Goal: Task Accomplishment & Management: Manage account settings

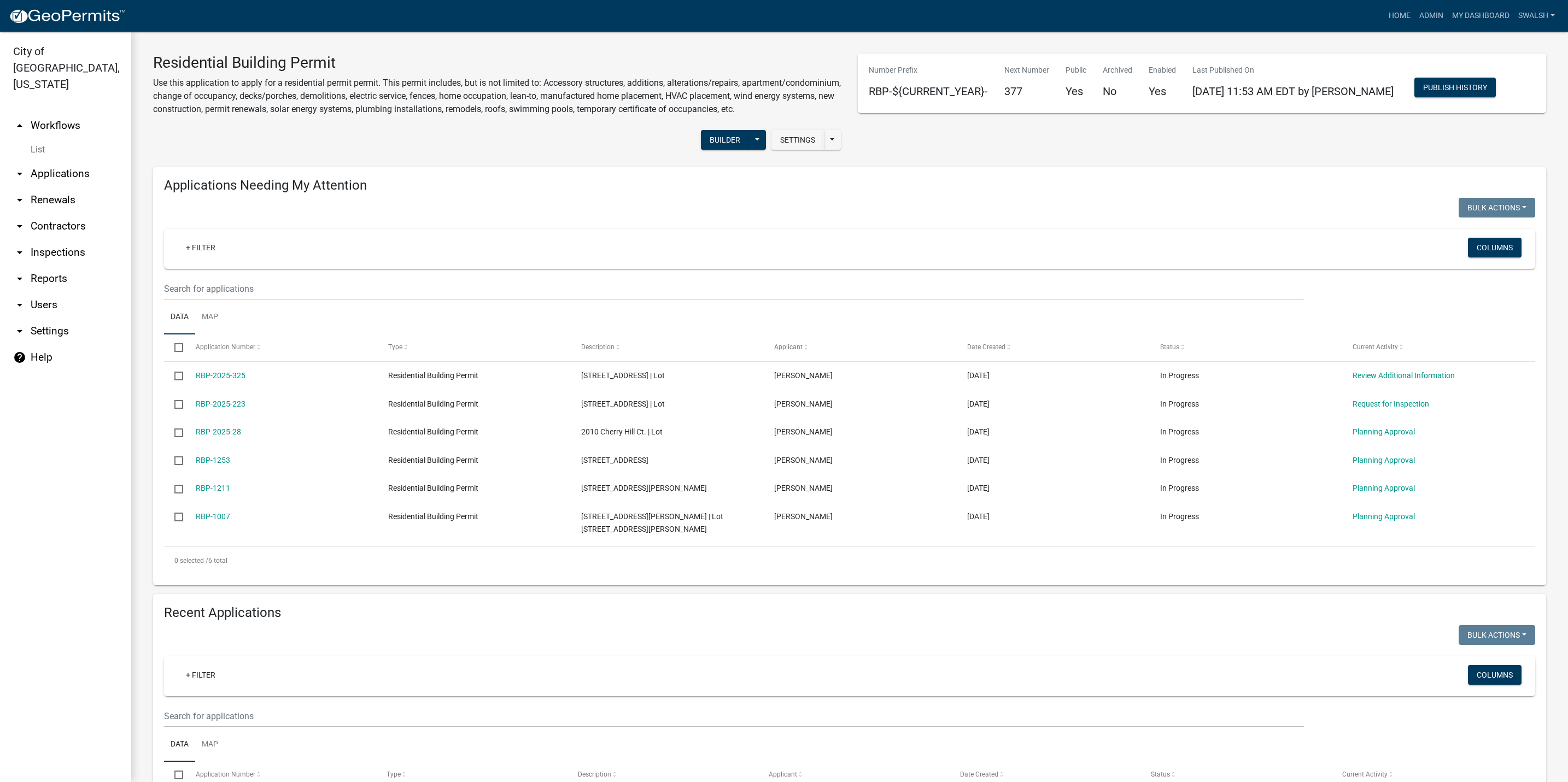
click at [64, 112] on link "arrow_drop_up Workflows" at bounding box center [66, 125] width 131 height 26
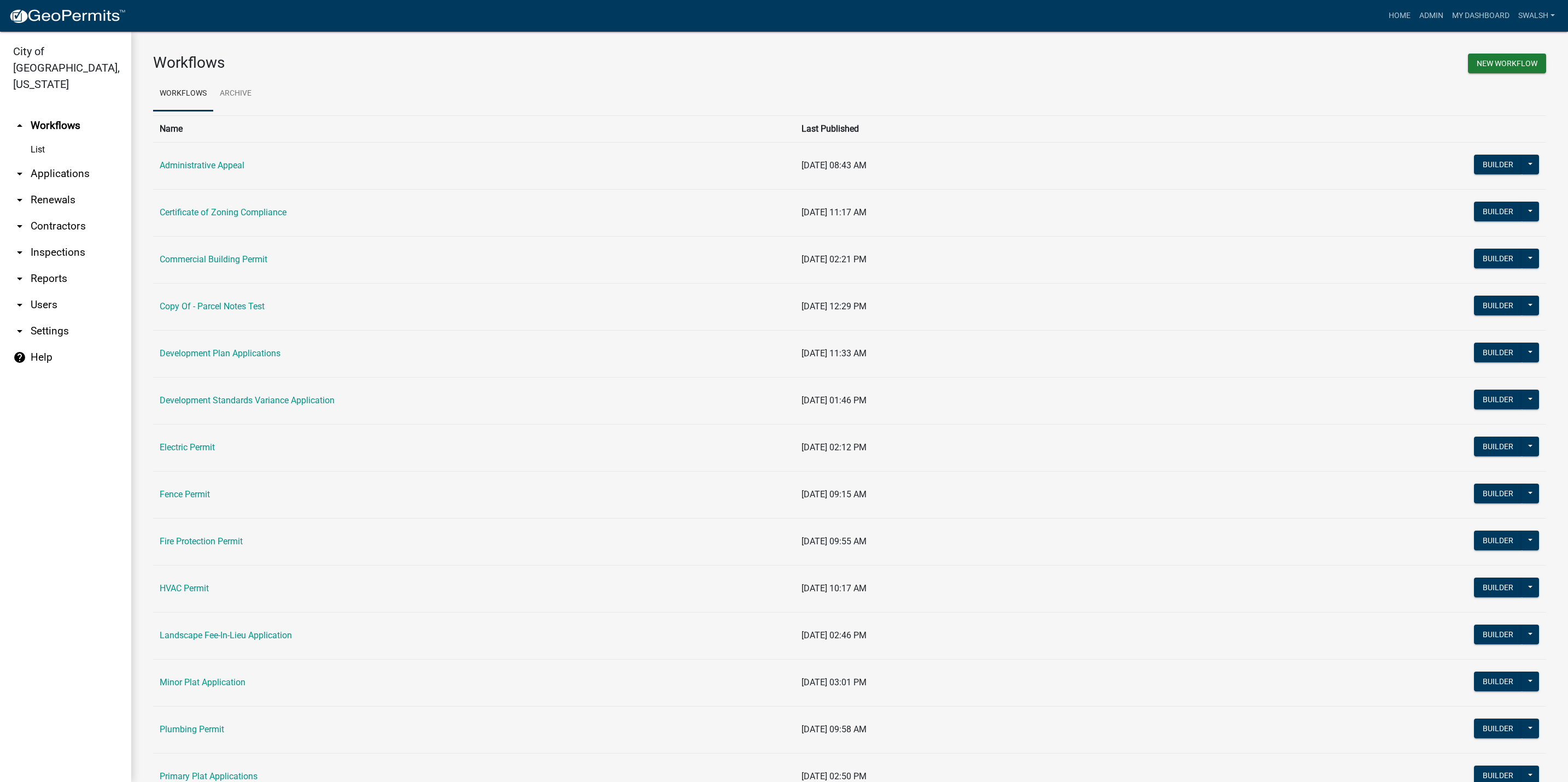
click at [182, 489] on td "Fence Permit" at bounding box center [474, 495] width 642 height 47
click at [182, 491] on link "Fence Permit" at bounding box center [185, 495] width 51 height 10
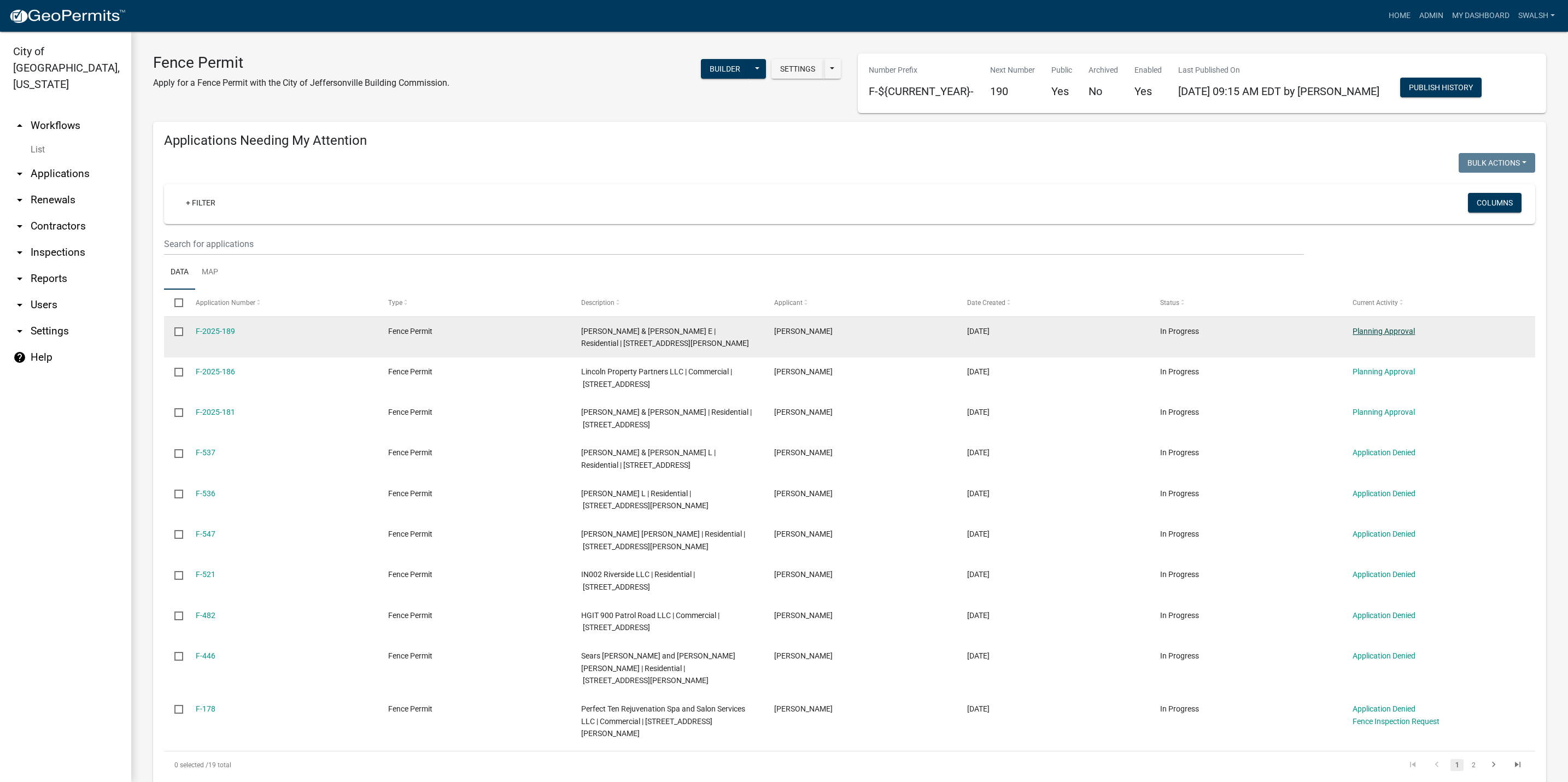
click at [1383, 333] on link "Planning Approval" at bounding box center [1384, 331] width 63 height 9
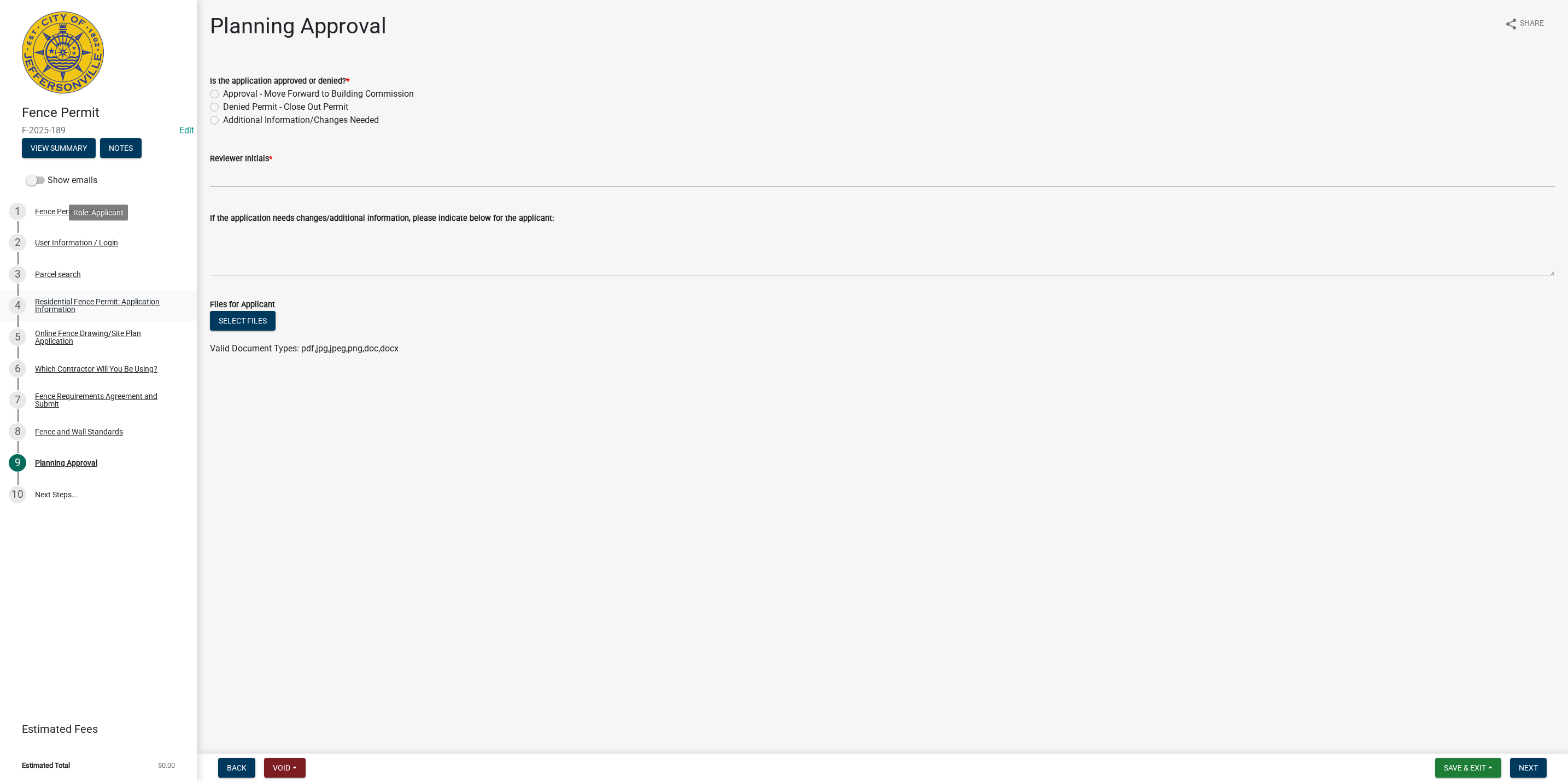
click at [68, 241] on div "User Information / Login" at bounding box center [77, 243] width 83 height 7
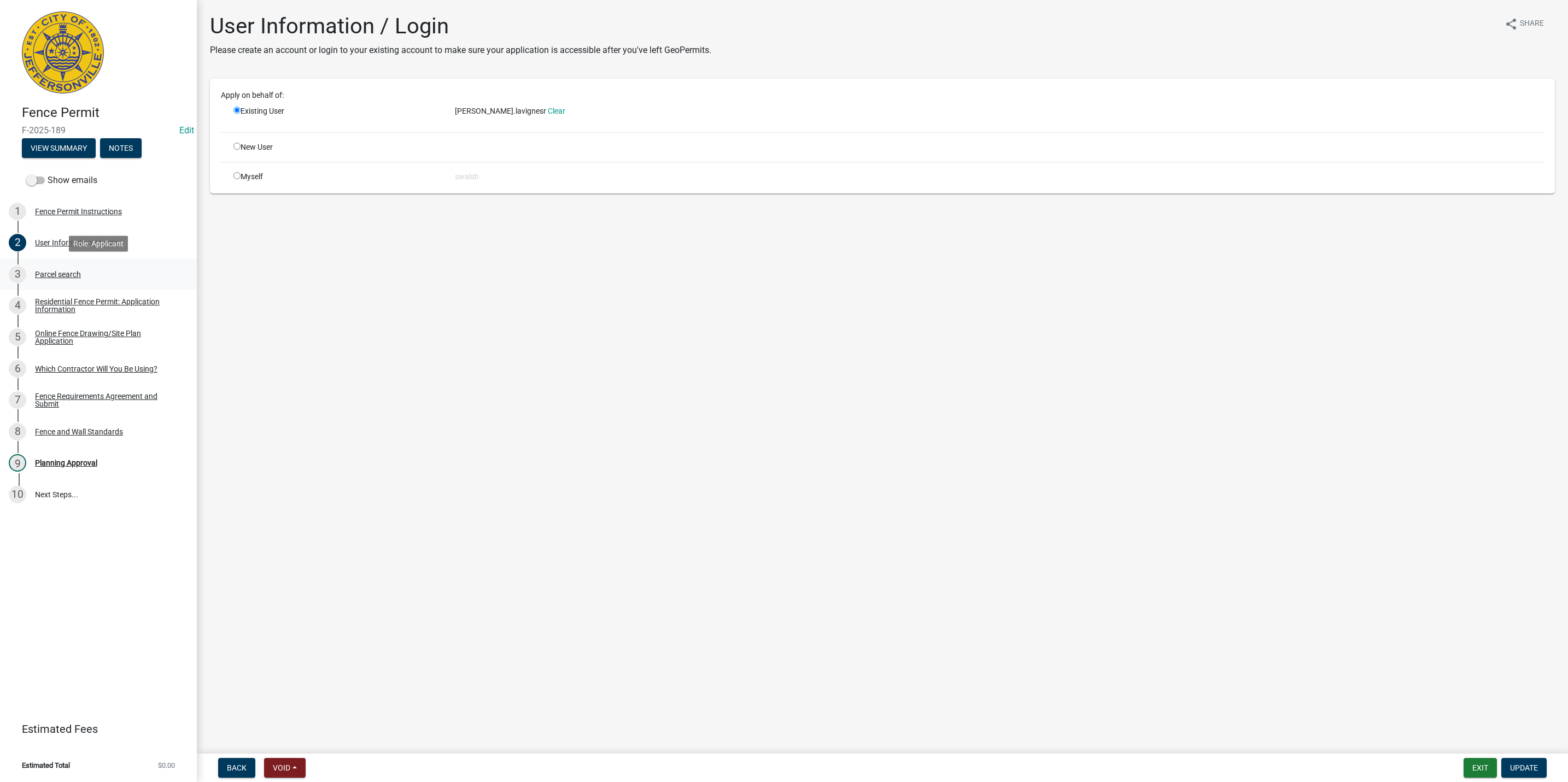
click at [89, 262] on link "3 Parcel search" at bounding box center [98, 274] width 197 height 32
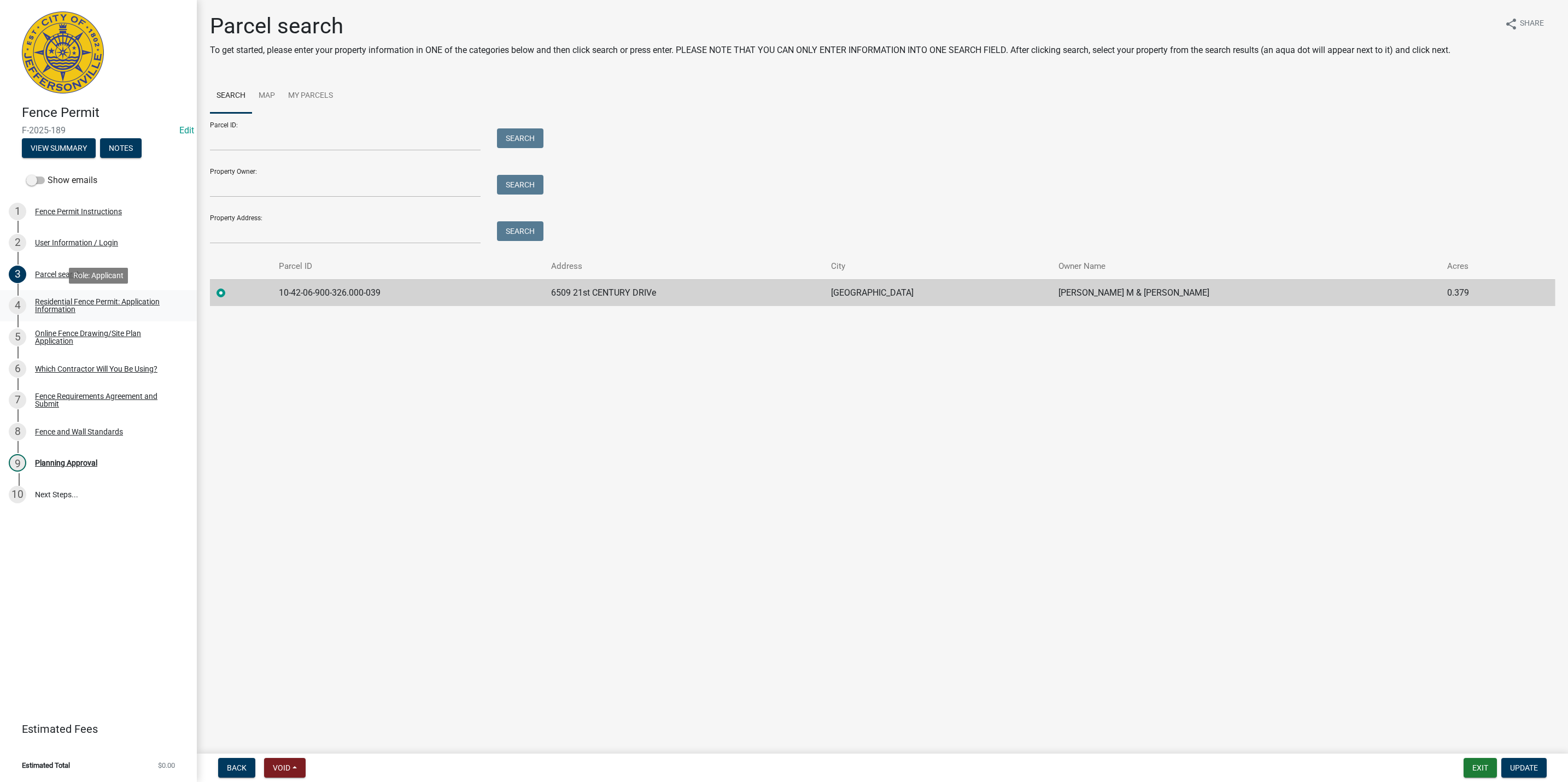
click at [106, 296] on link "4 Residential Fence Permit: Application Information" at bounding box center [98, 306] width 197 height 32
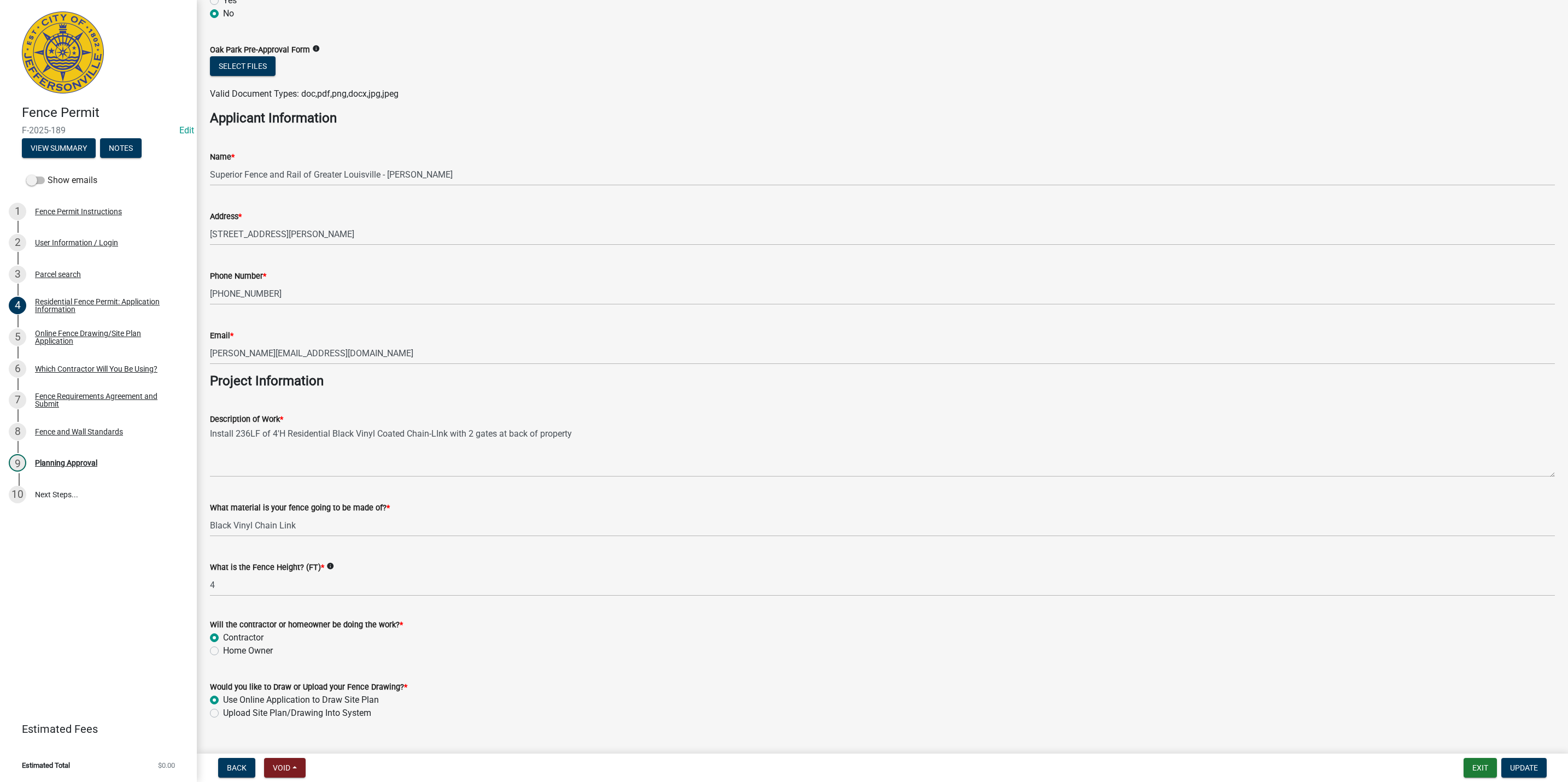
scroll to position [605, 0]
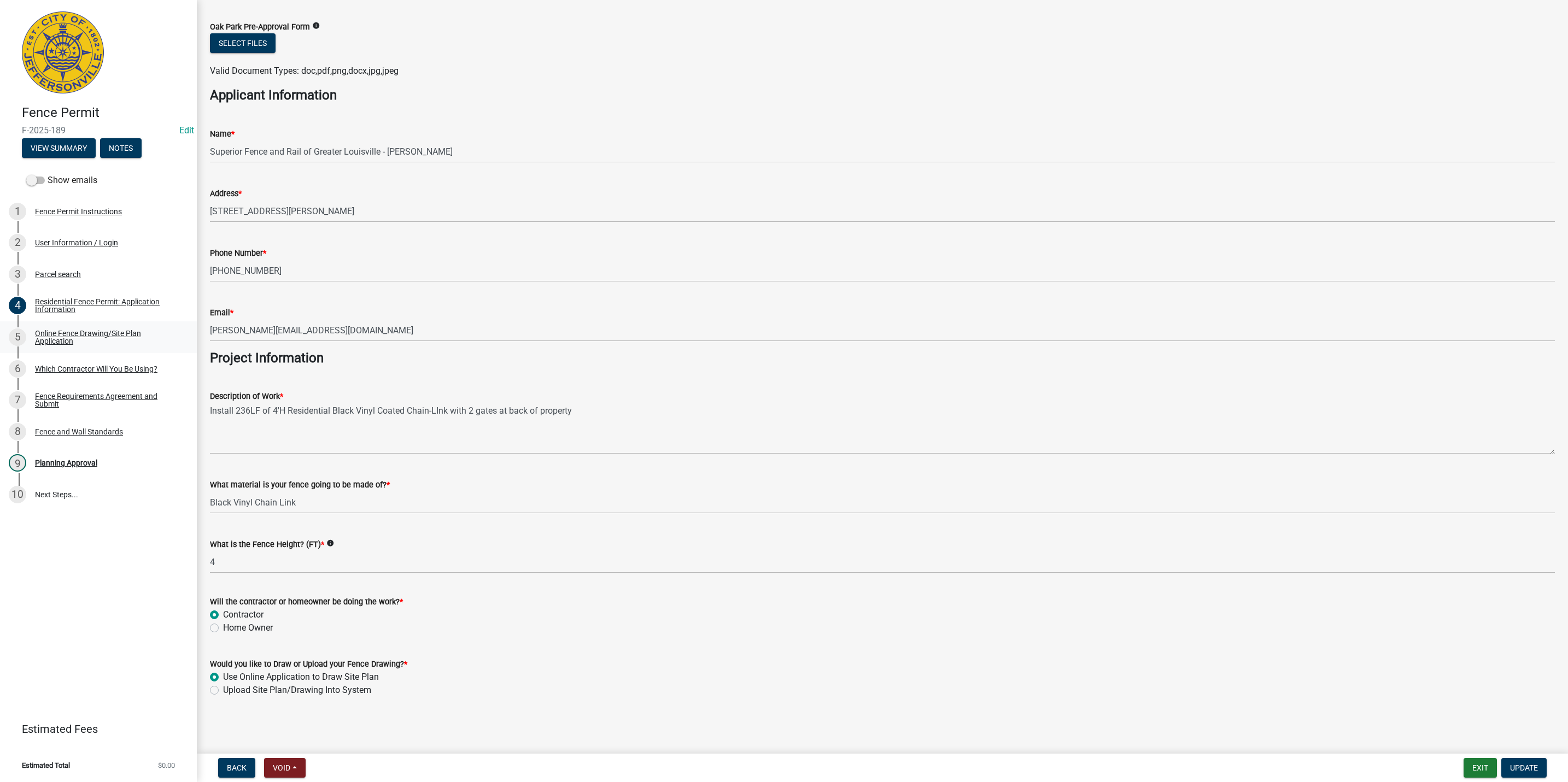
click at [50, 330] on div "Online Fence Drawing/Site Plan Application" at bounding box center [107, 337] width 145 height 16
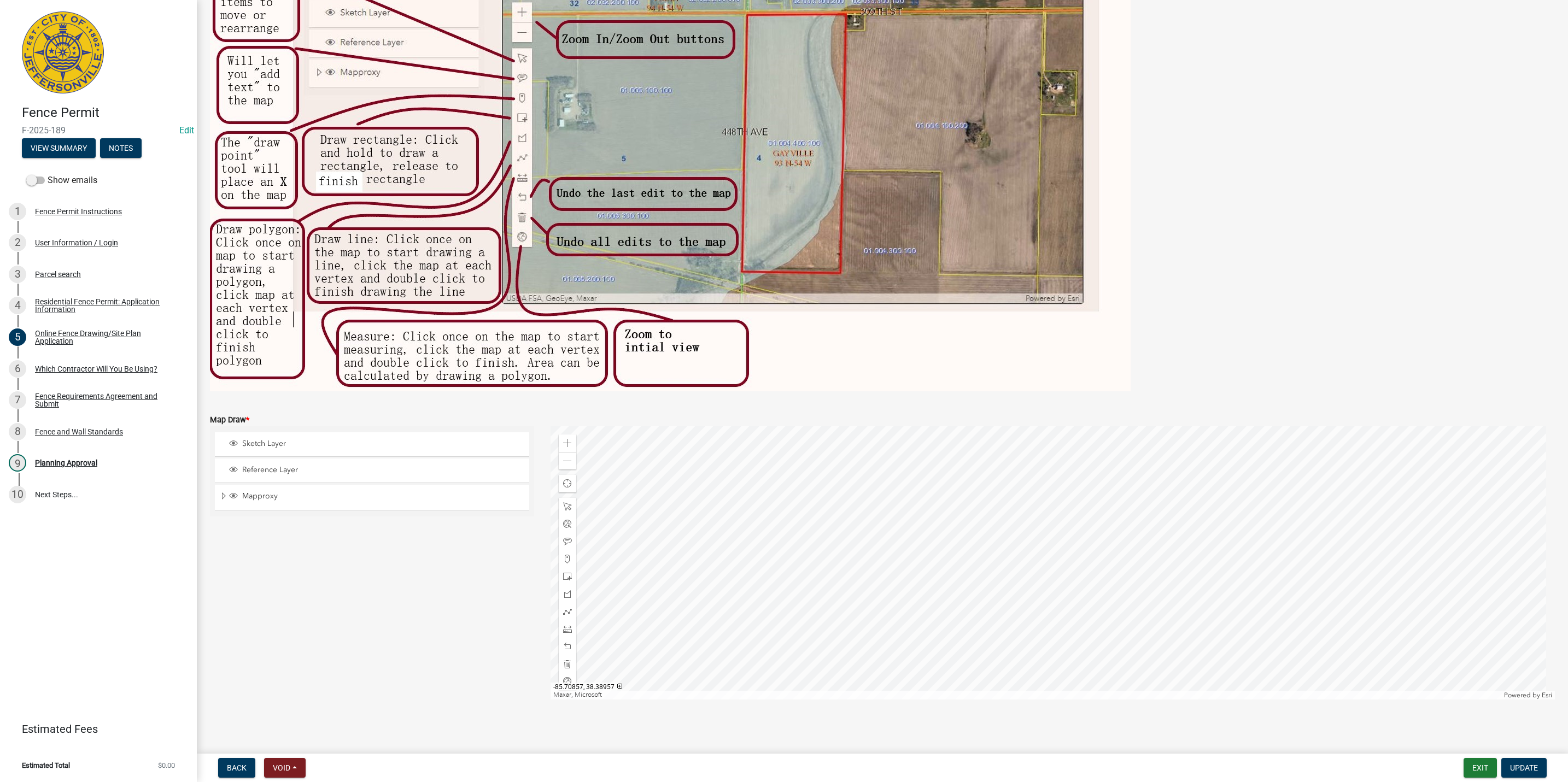
scroll to position [135, 0]
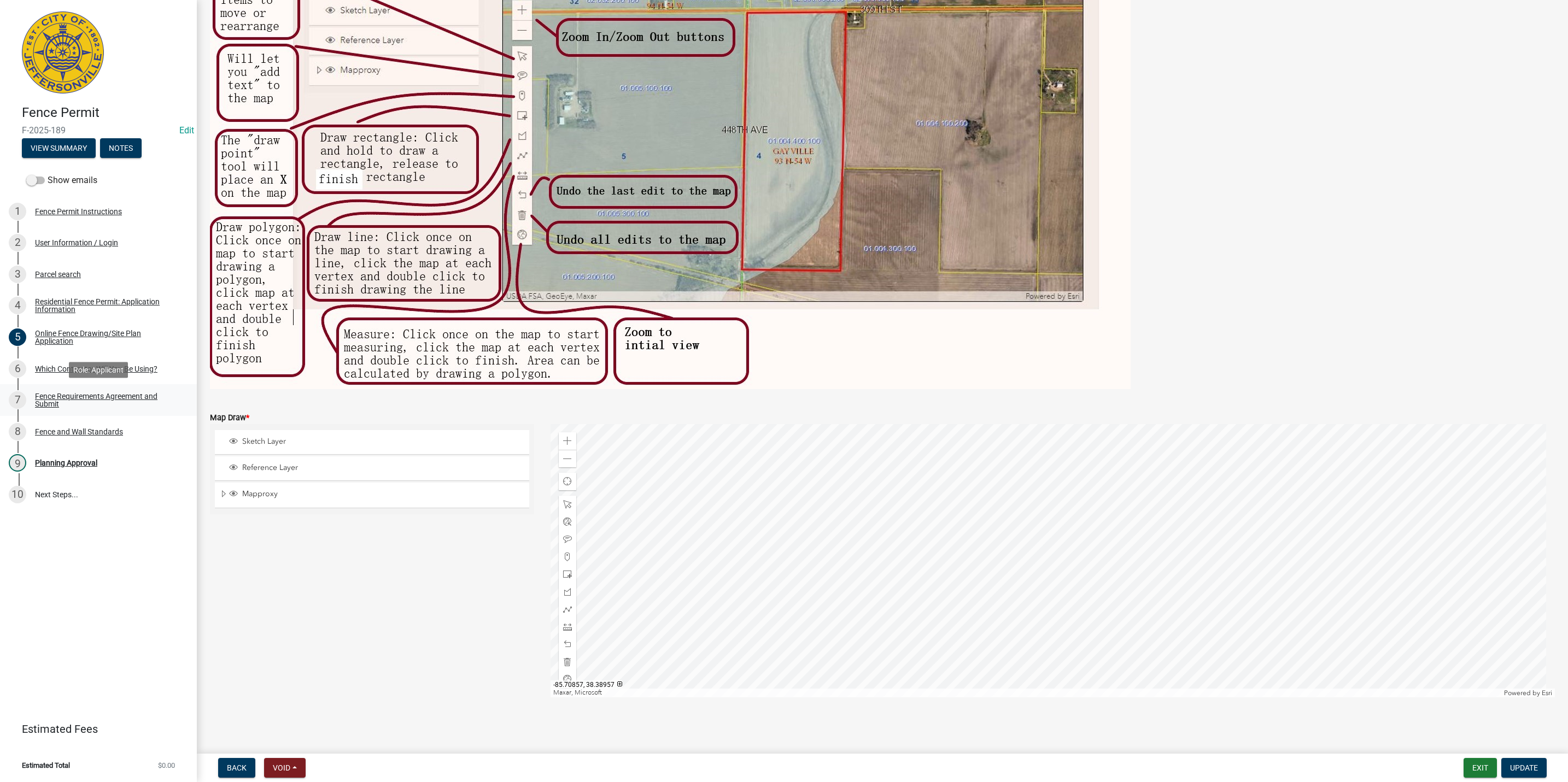
click at [76, 407] on div "Fence Requirements Agreement and Submit" at bounding box center [107, 400] width 145 height 16
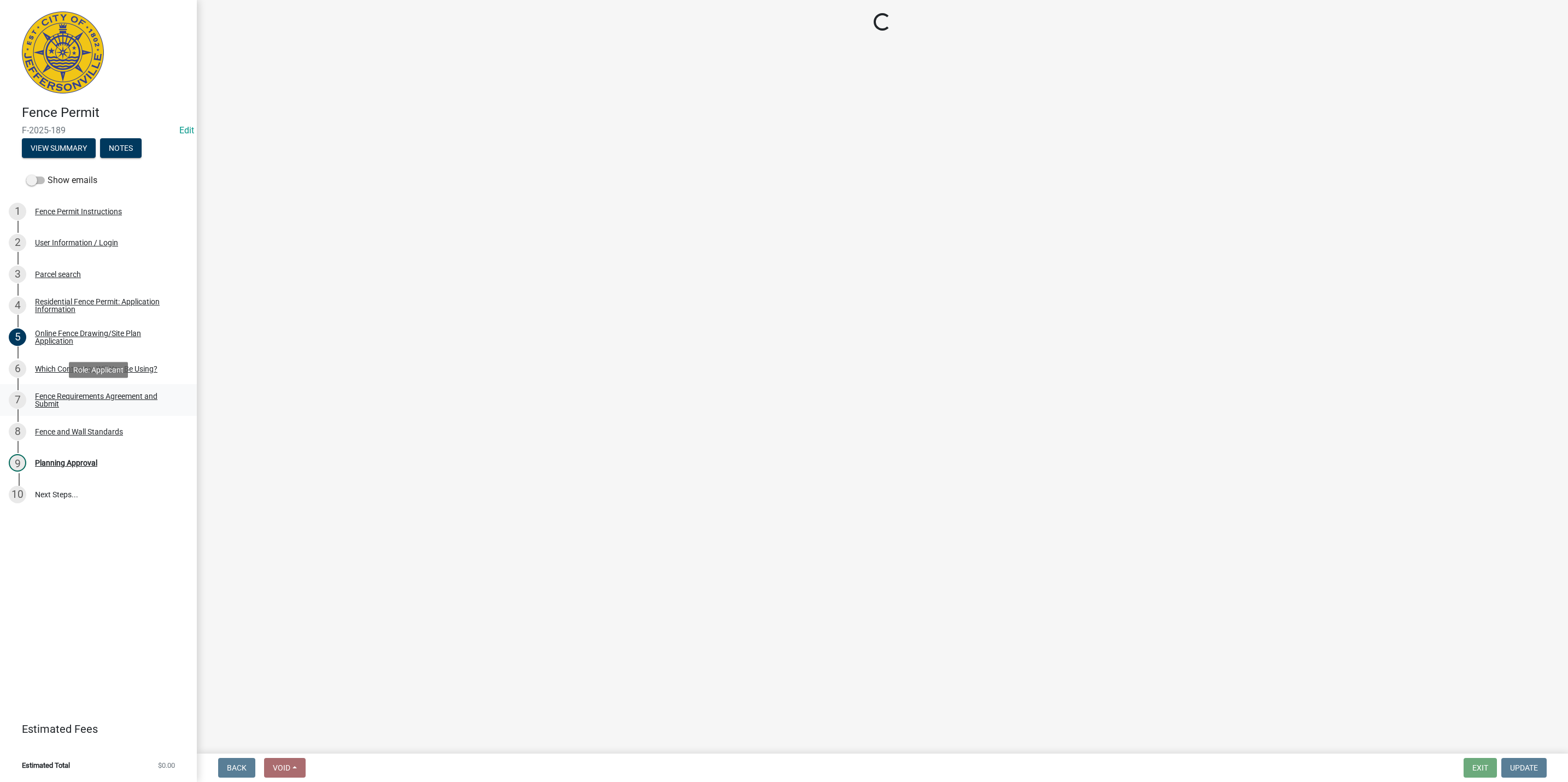
scroll to position [0, 0]
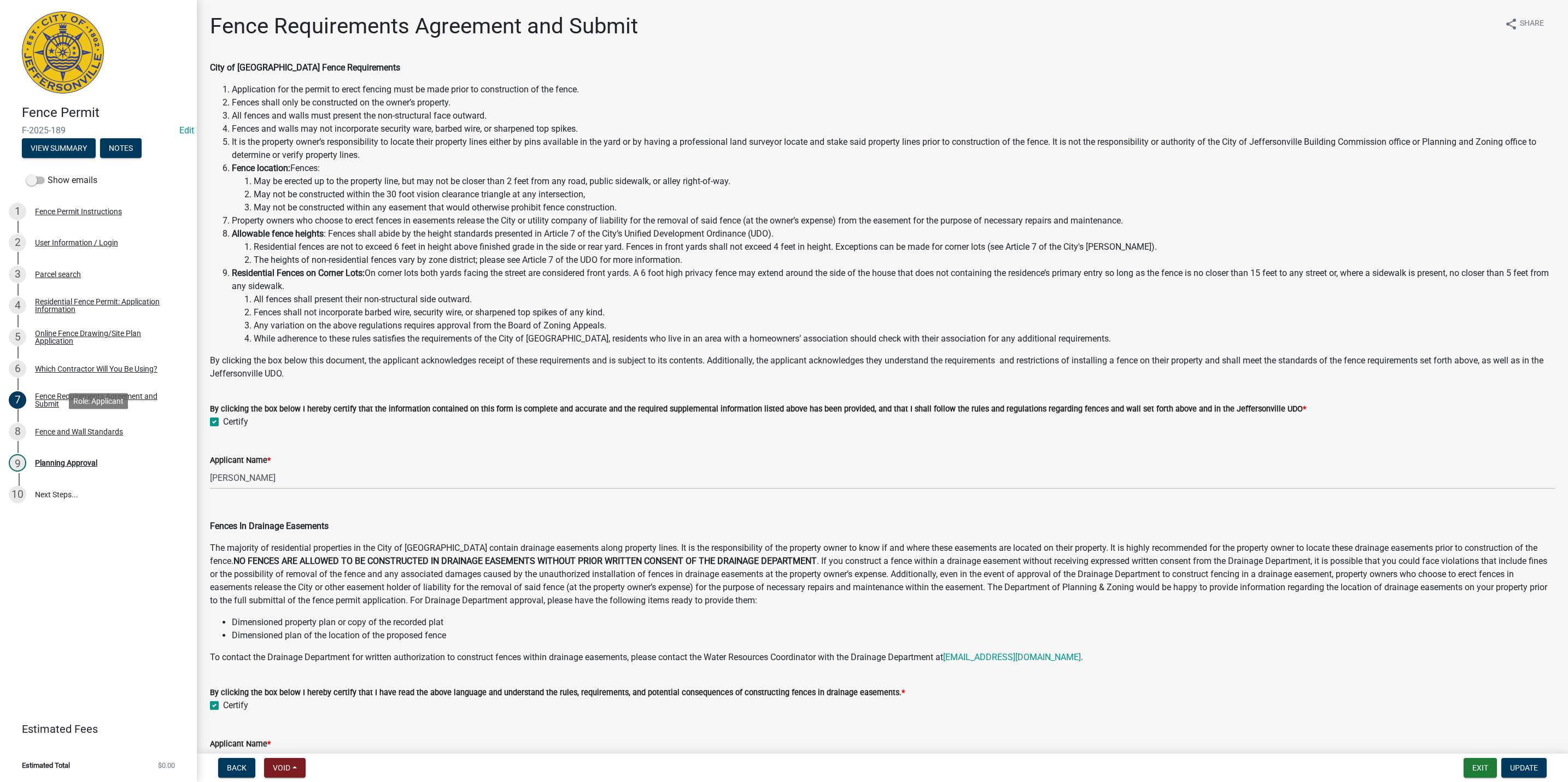
click at [76, 436] on div "8 Fence and Wall Standards" at bounding box center [94, 431] width 171 height 17
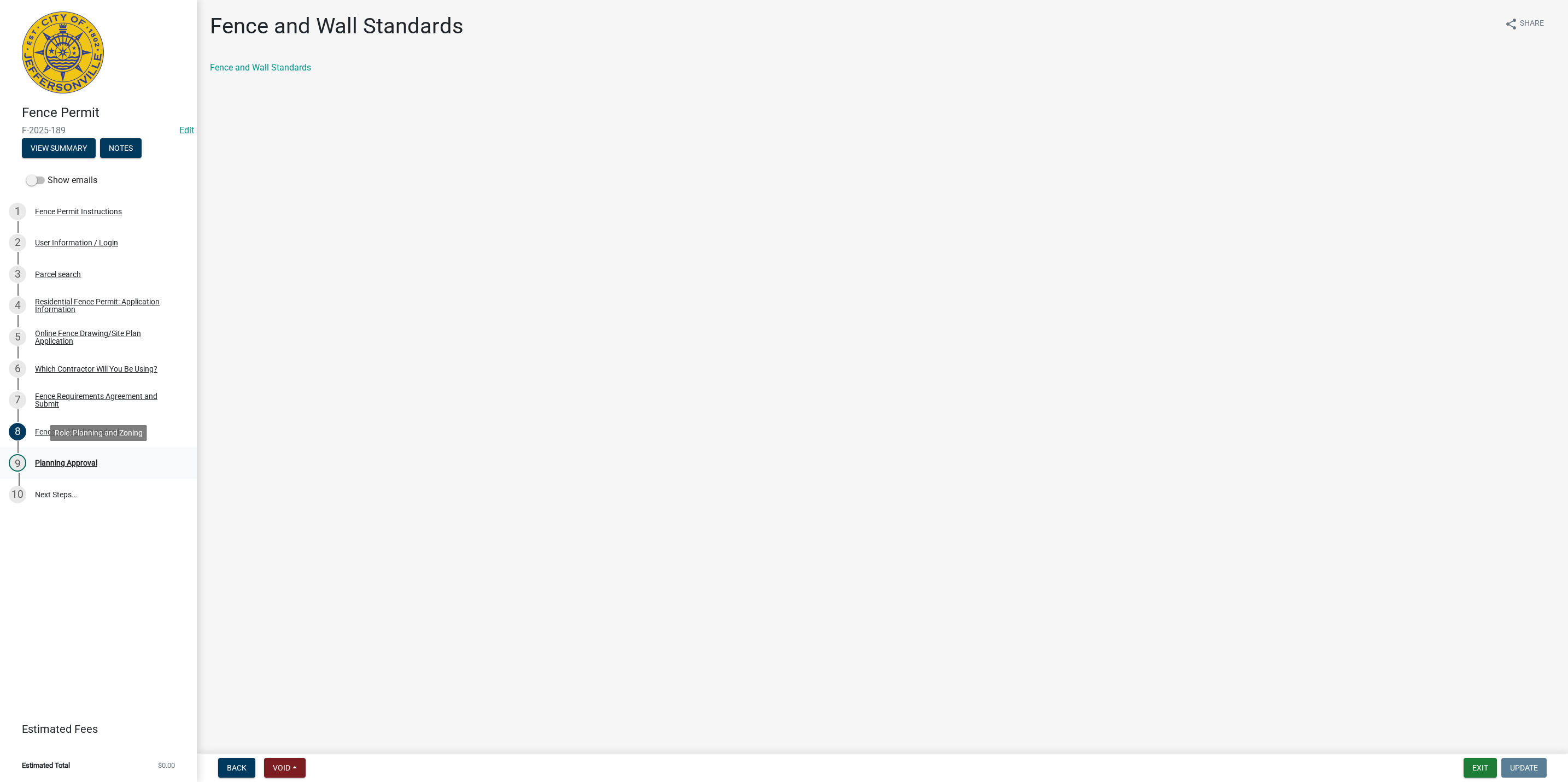
click at [59, 465] on div "Planning Approval" at bounding box center [66, 462] width 63 height 7
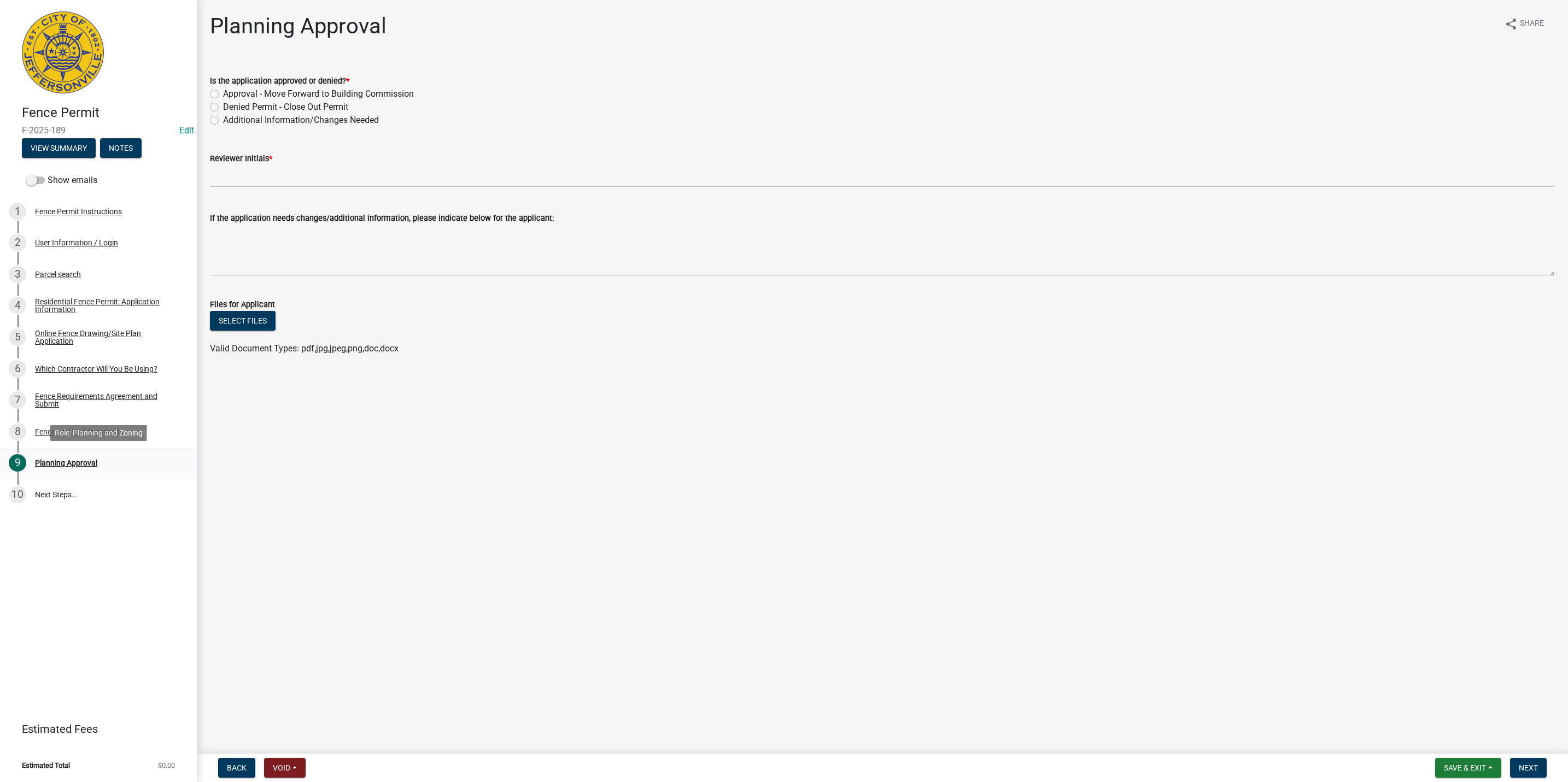
click at [71, 461] on div "Planning Approval" at bounding box center [66, 462] width 63 height 7
click at [223, 93] on label "Approval - Move Forward to Building Commission" at bounding box center [318, 94] width 191 height 13
click at [223, 93] on input "Approval - Move Forward to Building Commission" at bounding box center [226, 91] width 7 height 7
radio input "true"
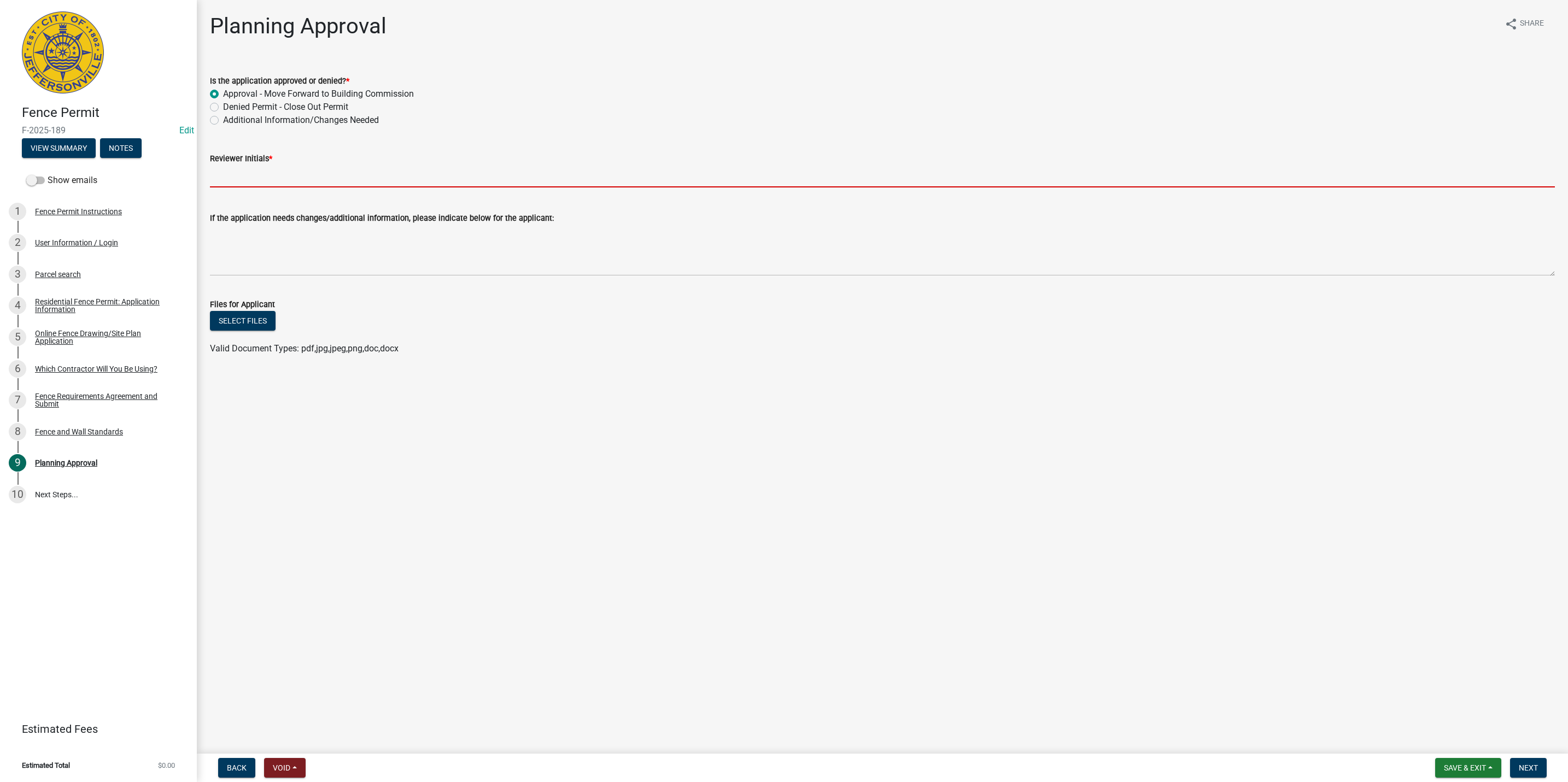
click at [235, 171] on input "Reviewer Initials *" at bounding box center [882, 177] width 1345 height 22
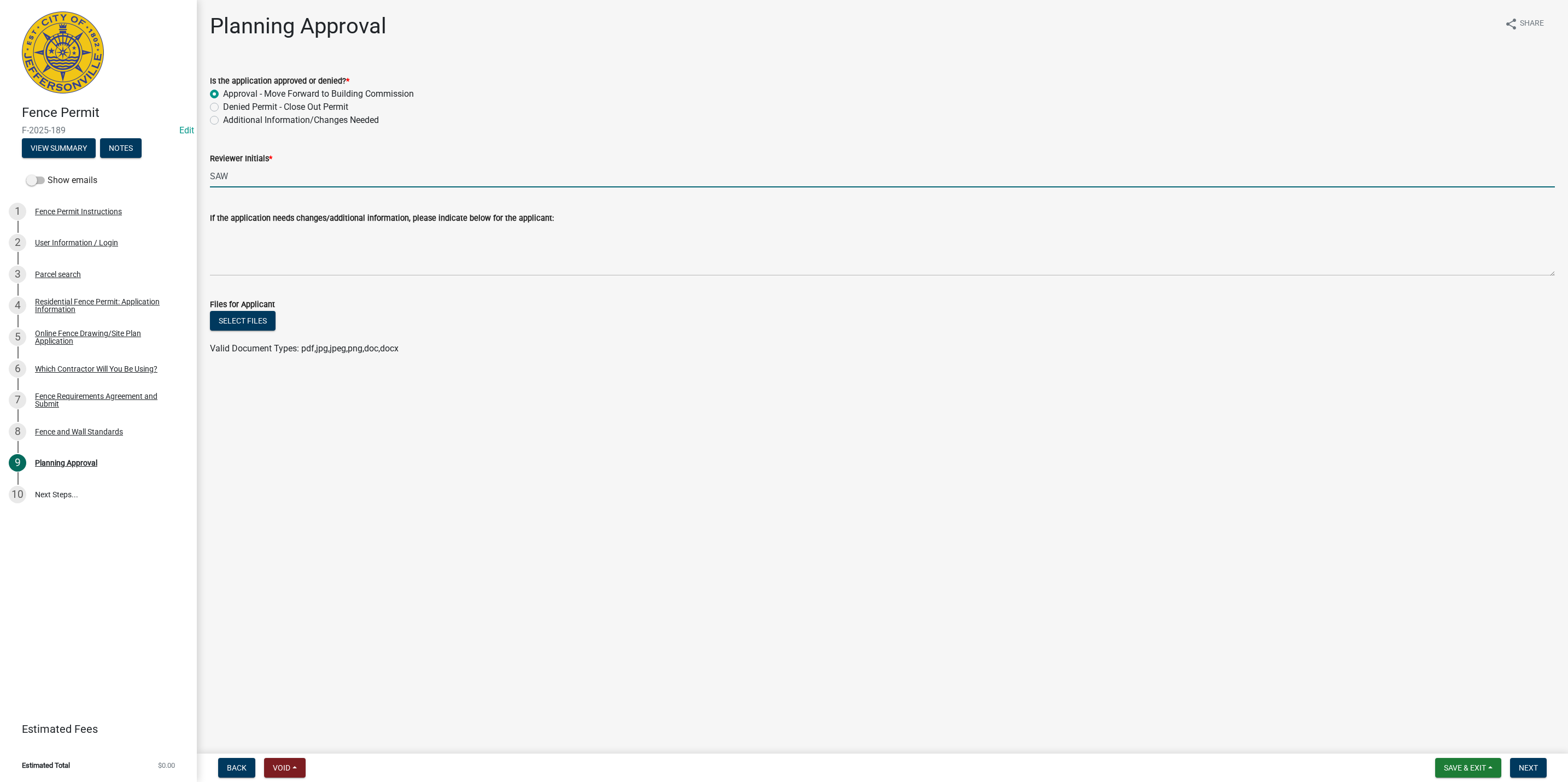
type input "SAW"
click at [1547, 772] on form "Save & Exit Save Save & Exit Next" at bounding box center [1490, 768] width 120 height 19
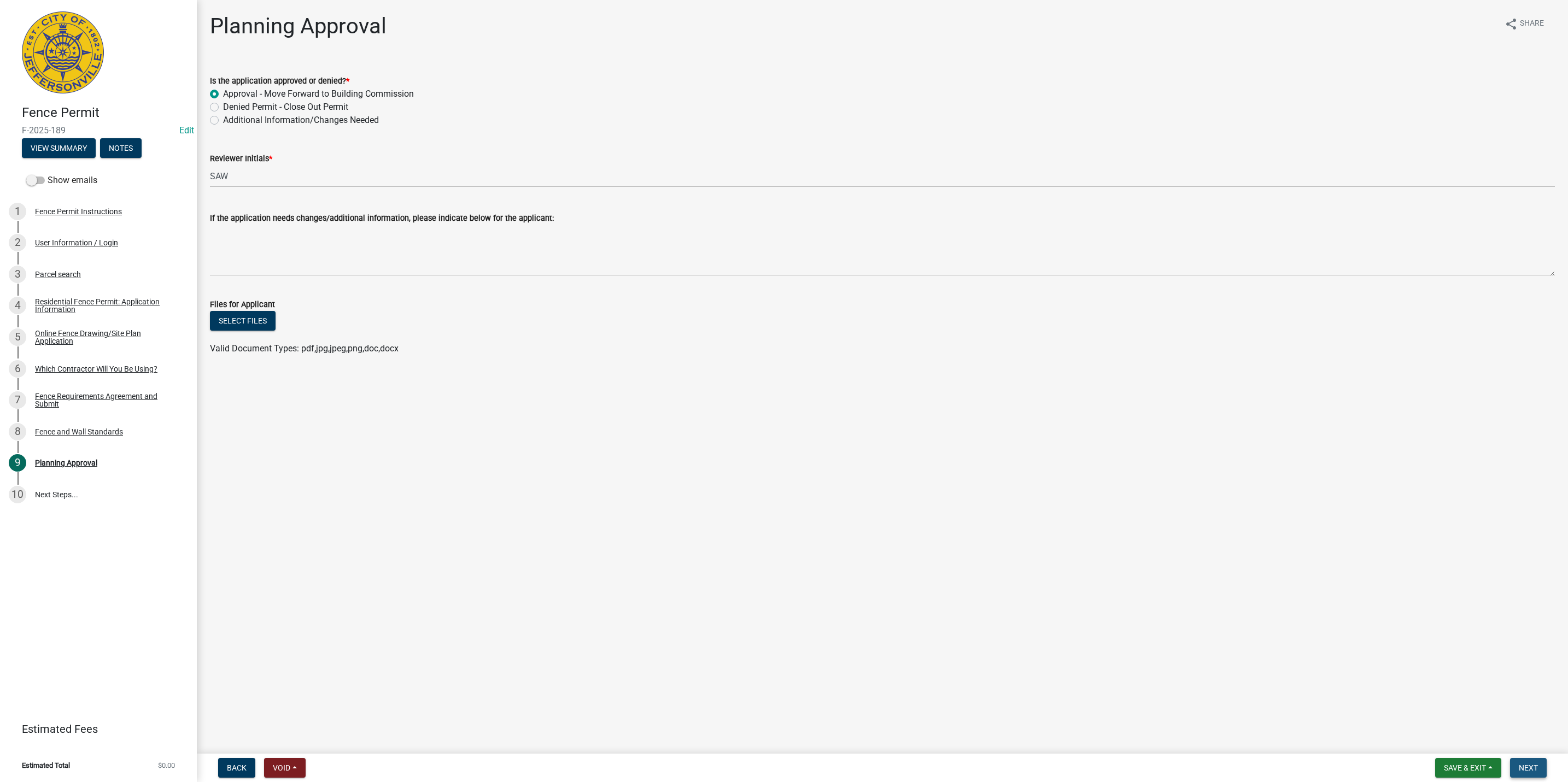
click at [1527, 765] on span "Next" at bounding box center [1529, 768] width 19 height 9
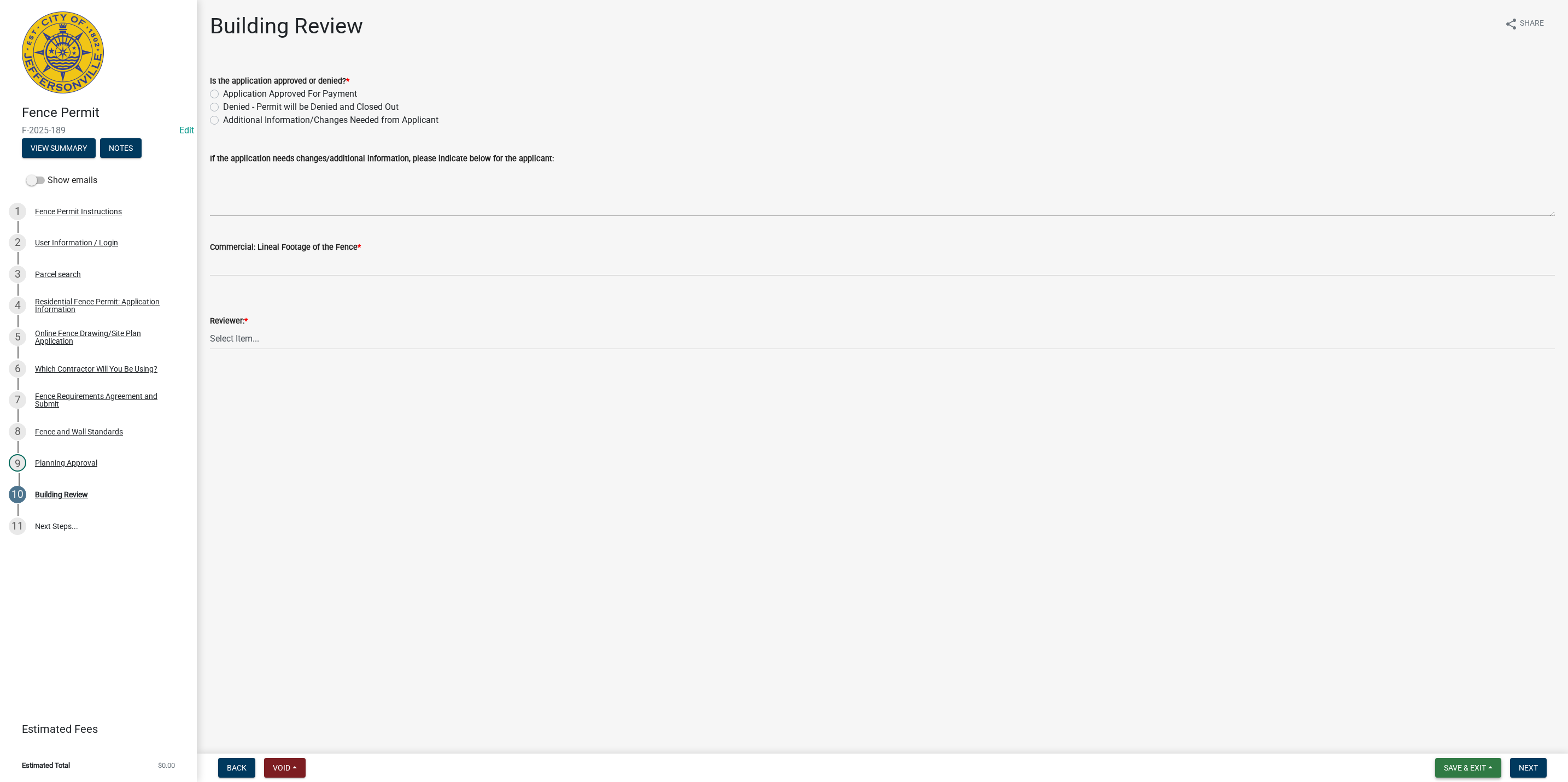
click at [1450, 769] on span "Save & Exit" at bounding box center [1464, 768] width 42 height 9
click at [1443, 740] on button "Save & Exit" at bounding box center [1457, 740] width 87 height 26
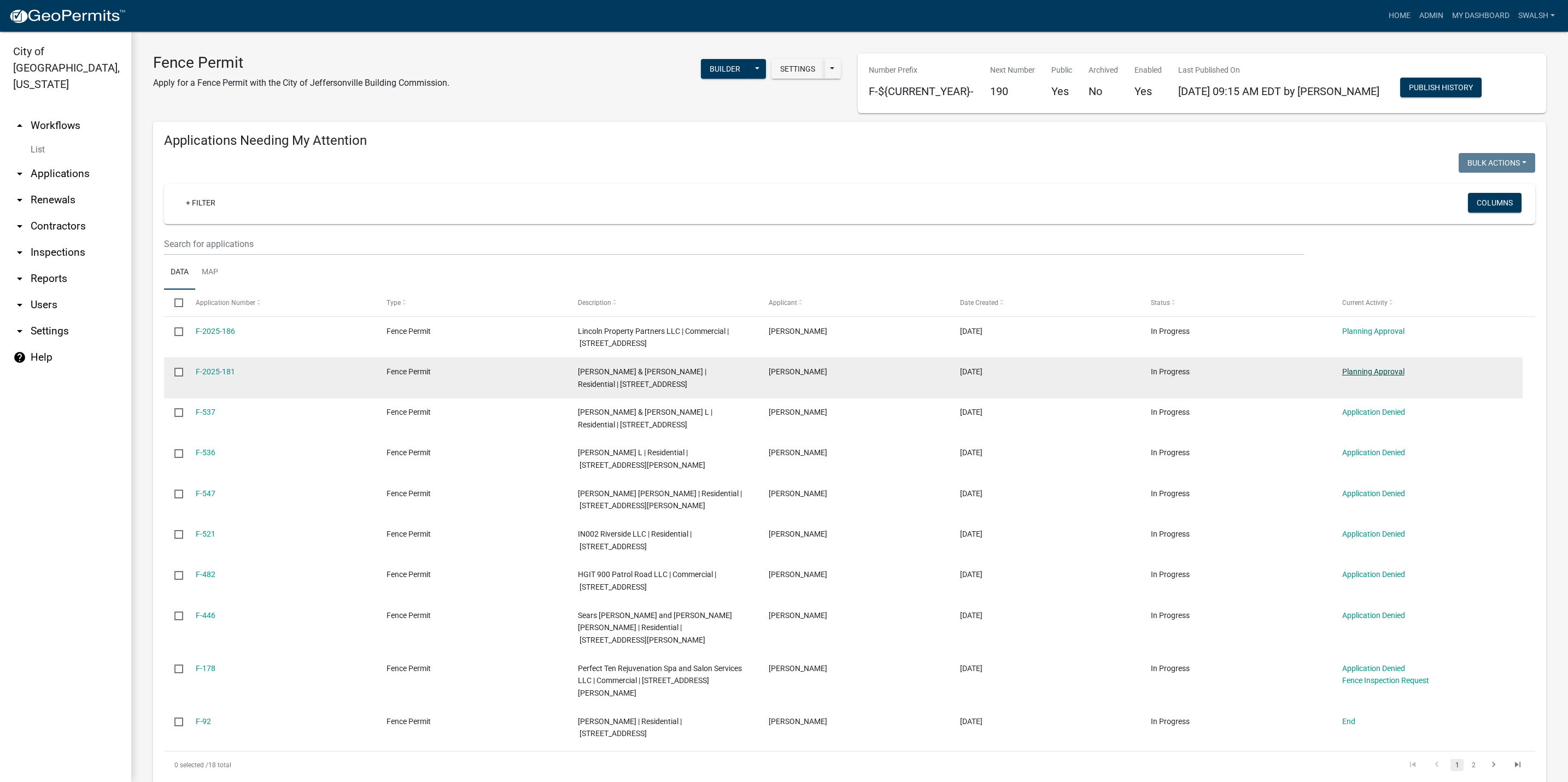
click at [1389, 371] on link "Planning Approval" at bounding box center [1374, 372] width 63 height 9
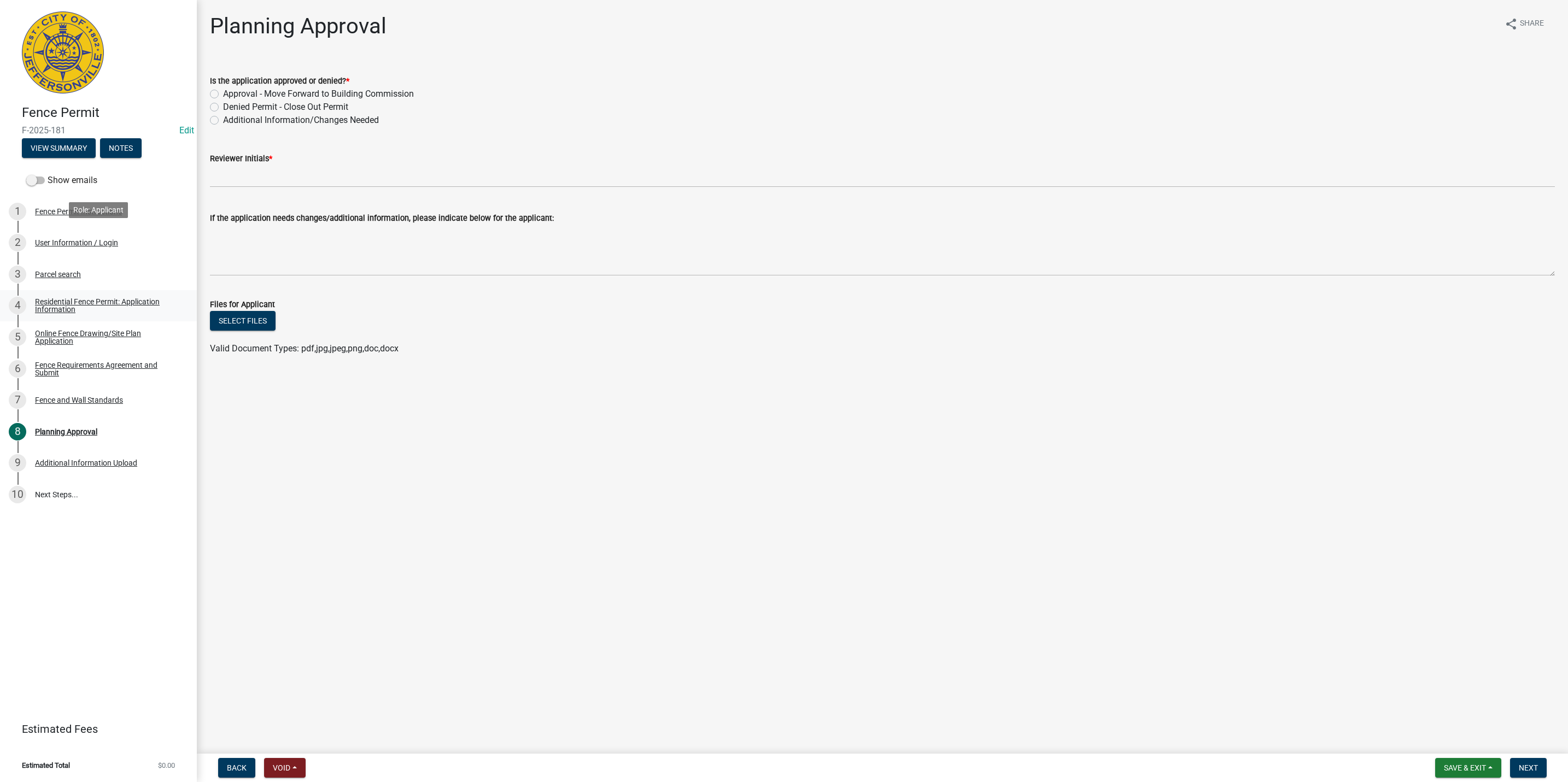
click at [57, 298] on div "Residential Fence Permit: Application Information" at bounding box center [107, 305] width 145 height 16
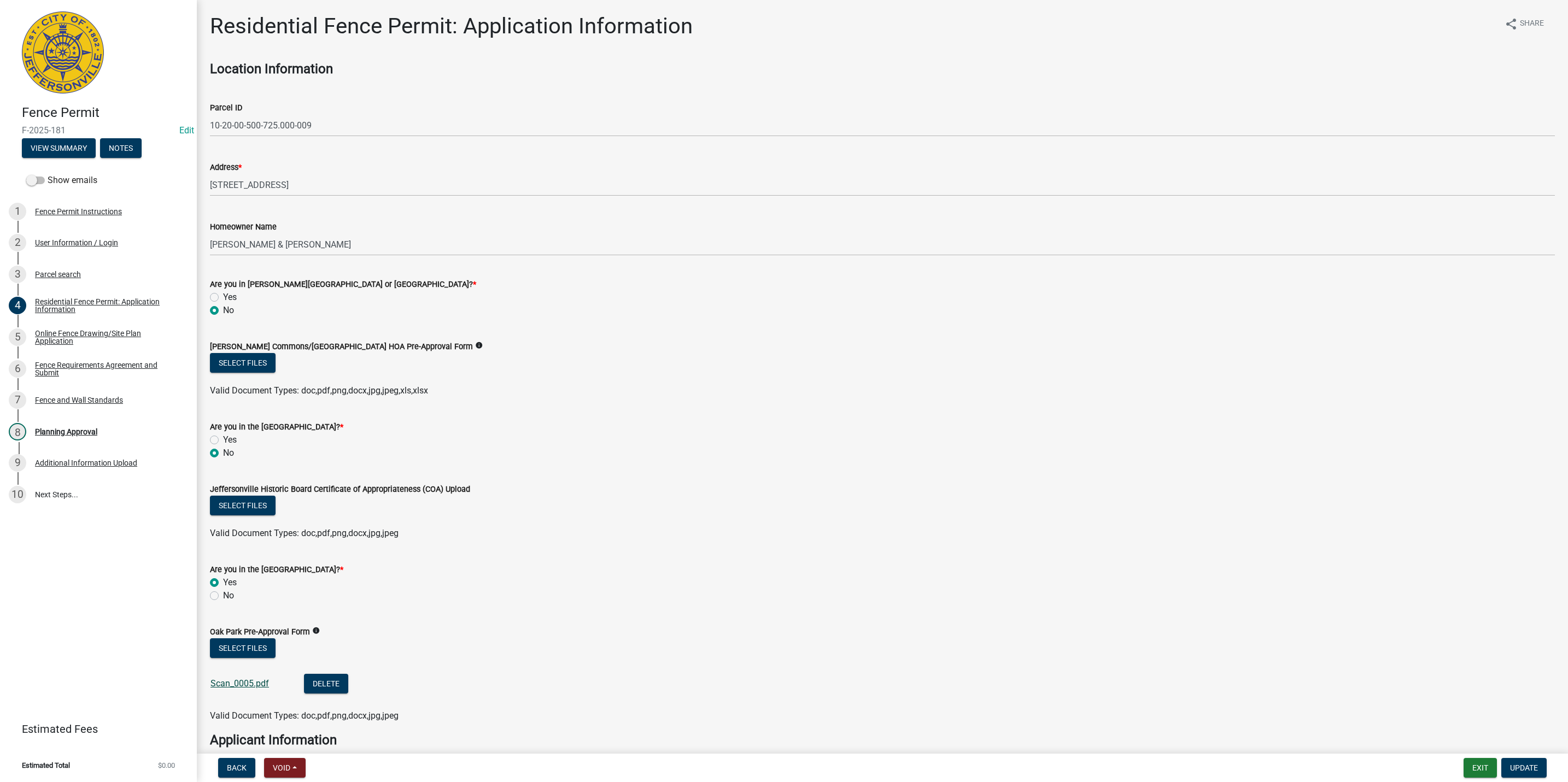
click at [243, 684] on link "Scan_0005.pdf" at bounding box center [240, 684] width 59 height 10
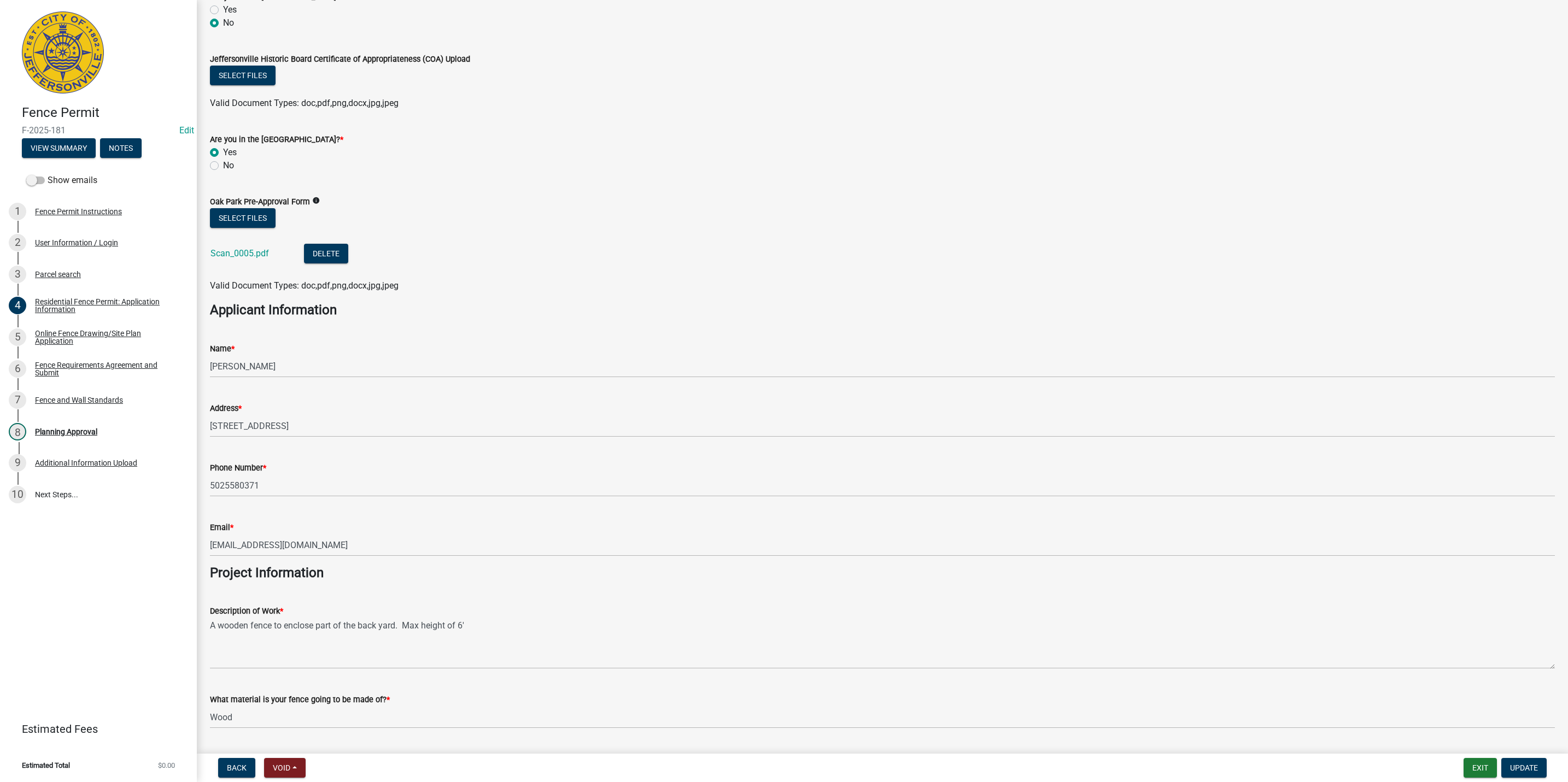
scroll to position [644, 0]
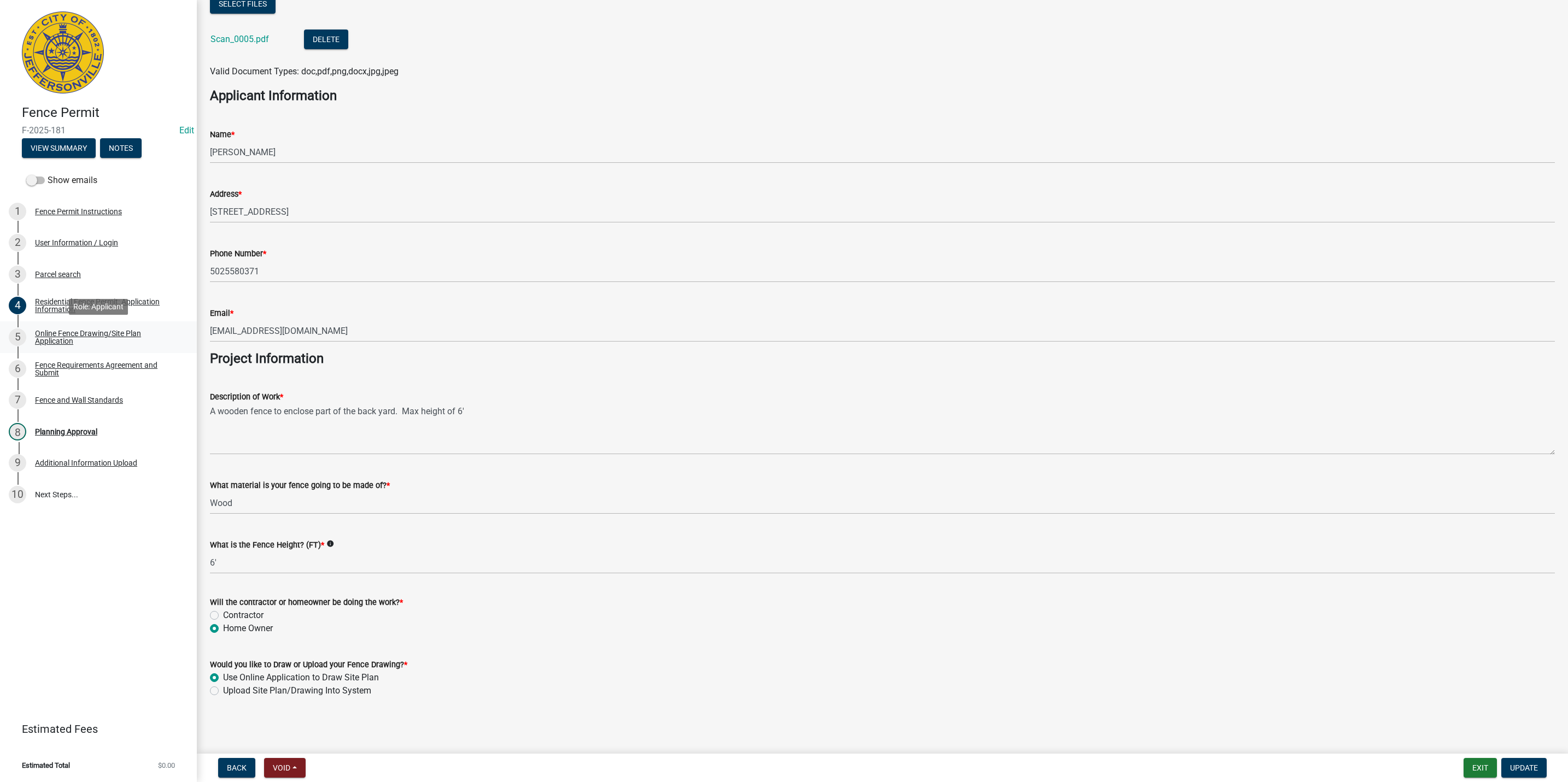
click at [86, 330] on div "Online Fence Drawing/Site Plan Application" at bounding box center [107, 337] width 145 height 16
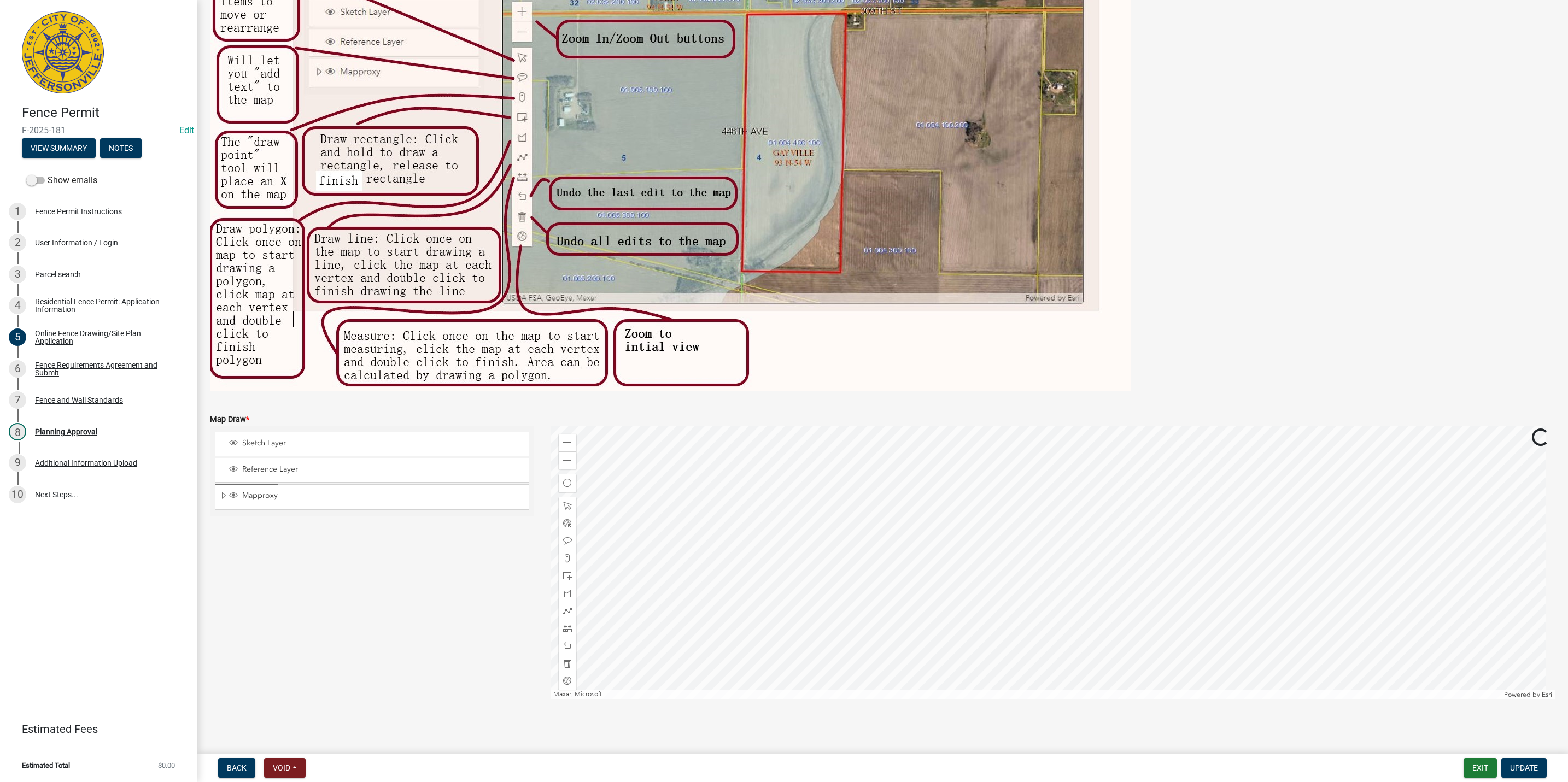
scroll to position [135, 0]
click at [104, 463] on div "Additional Information Upload" at bounding box center [86, 462] width 102 height 7
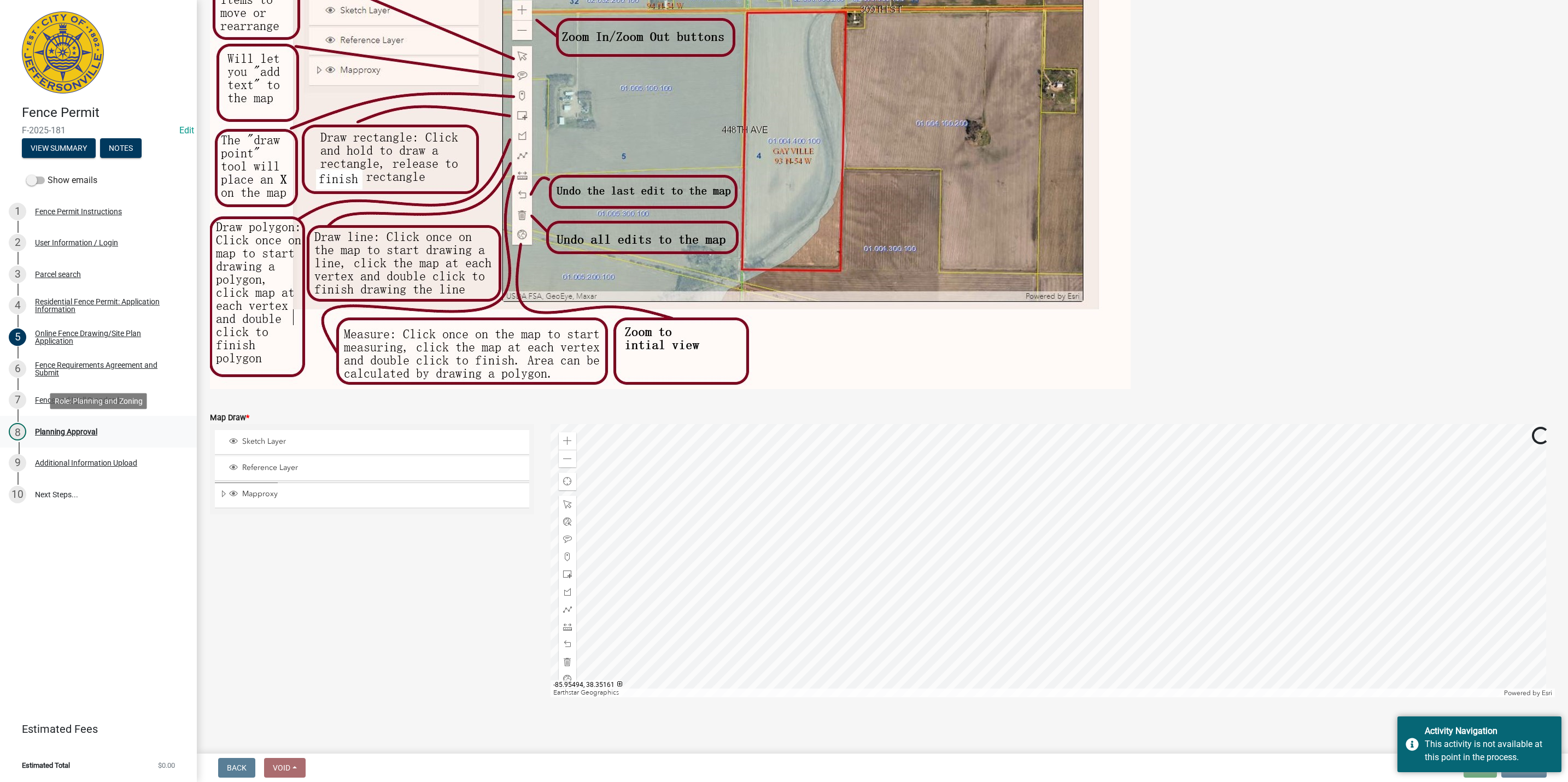
click at [87, 436] on div "8 Planning Approval" at bounding box center [94, 431] width 171 height 17
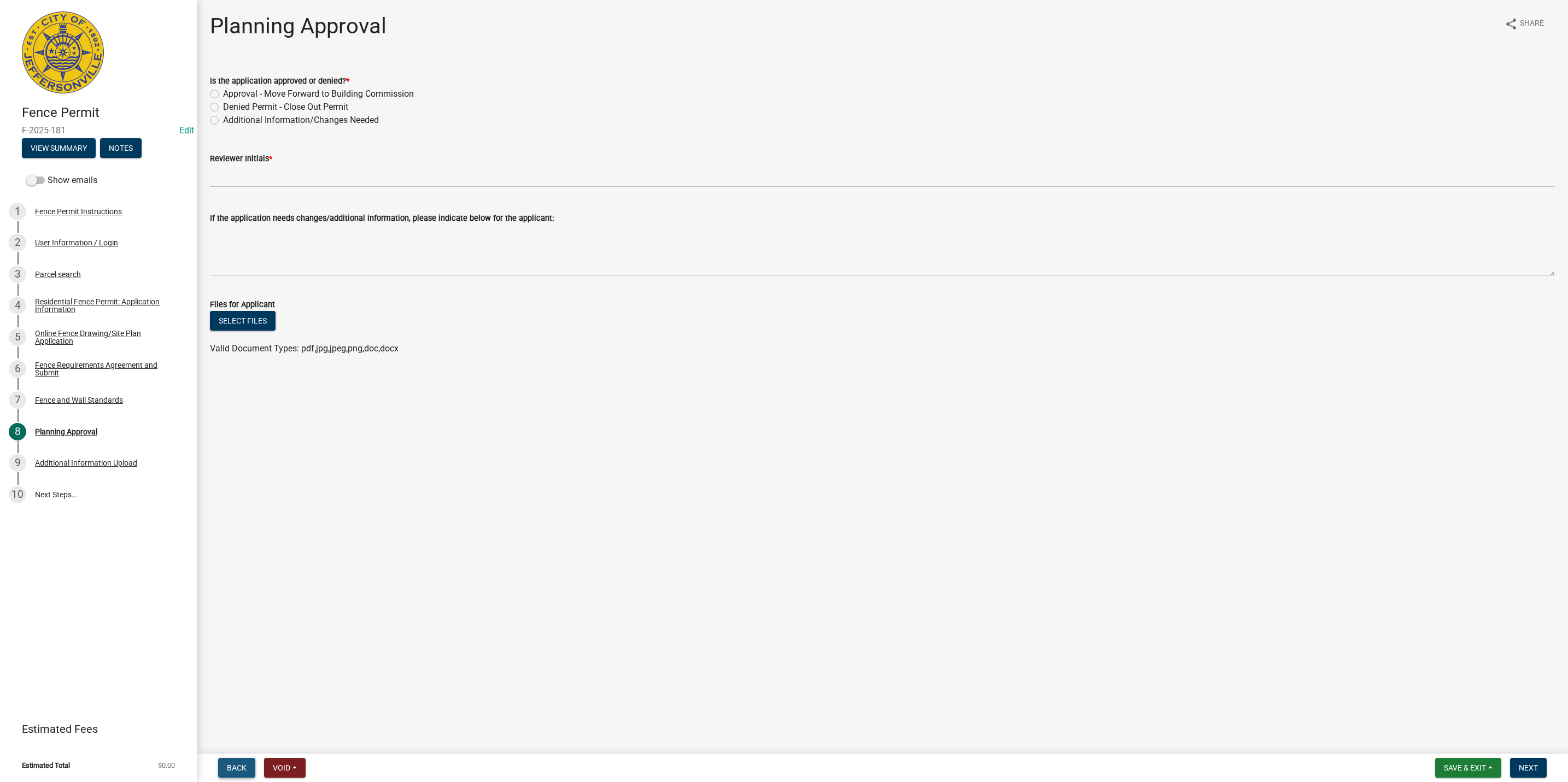
click at [229, 758] on button "Back" at bounding box center [237, 768] width 37 height 19
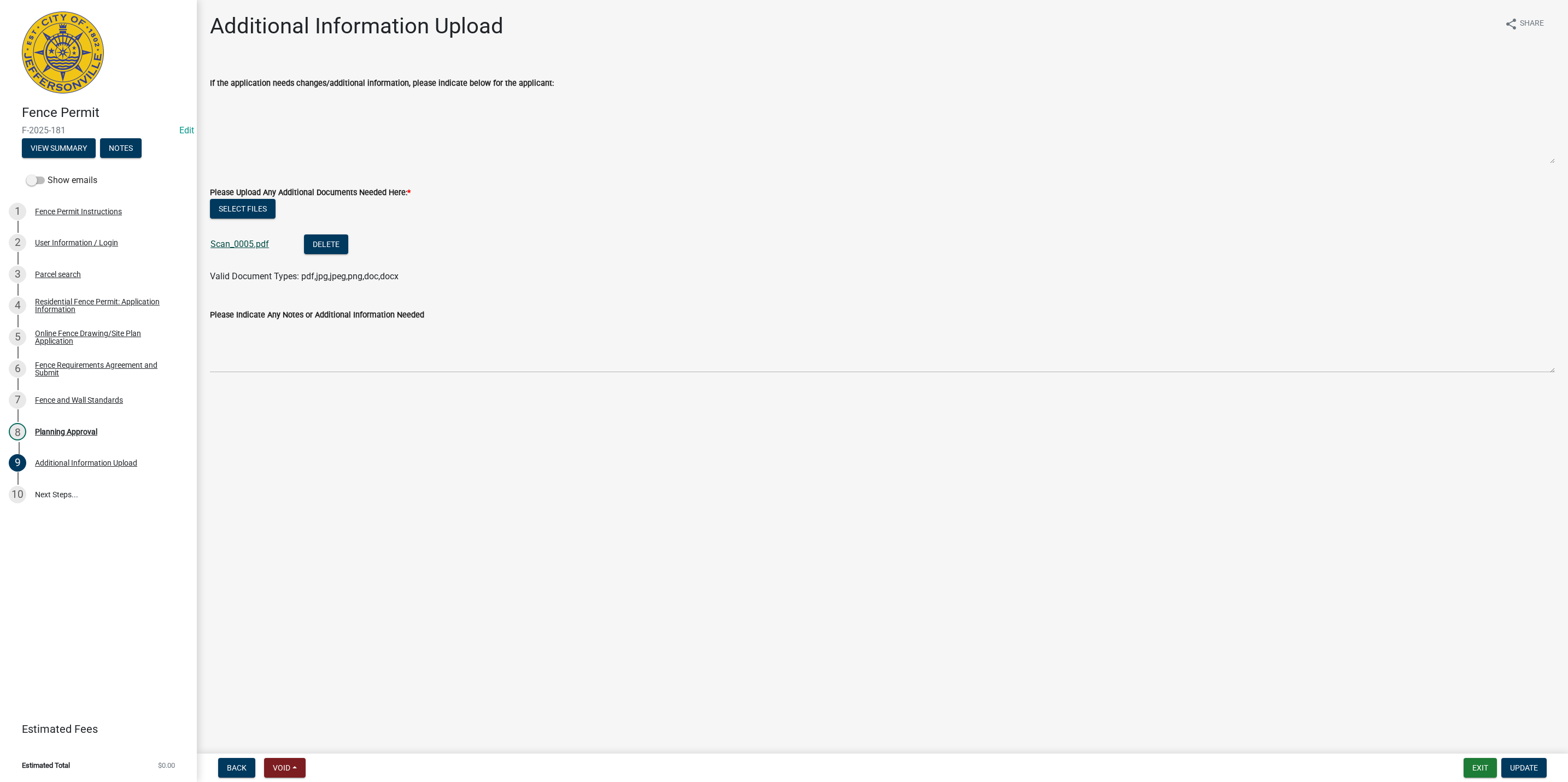
click at [215, 244] on link "Scan_0005.pdf" at bounding box center [240, 244] width 59 height 10
click at [229, 769] on span "Back" at bounding box center [237, 768] width 19 height 9
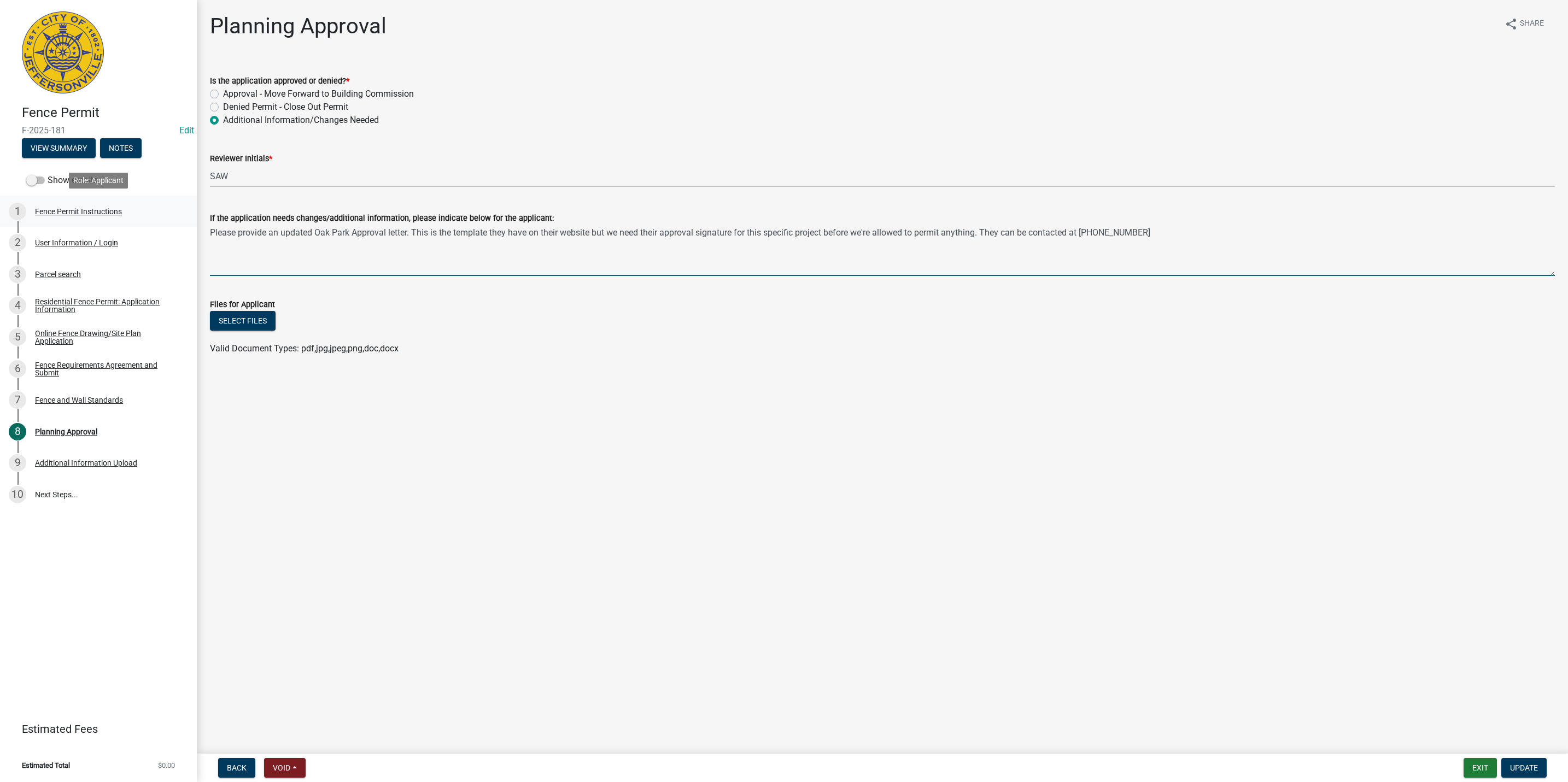
drag, startPoint x: 1169, startPoint y: 229, endPoint x: 173, endPoint y: 223, distance: 996.0
click at [173, 223] on div "Fence Permit F-2025-181 Edit View Summary Notes Show emails 1 Fence Permit Inst…" at bounding box center [784, 391] width 1568 height 782
click at [1521, 763] on button "Update" at bounding box center [1523, 768] width 45 height 19
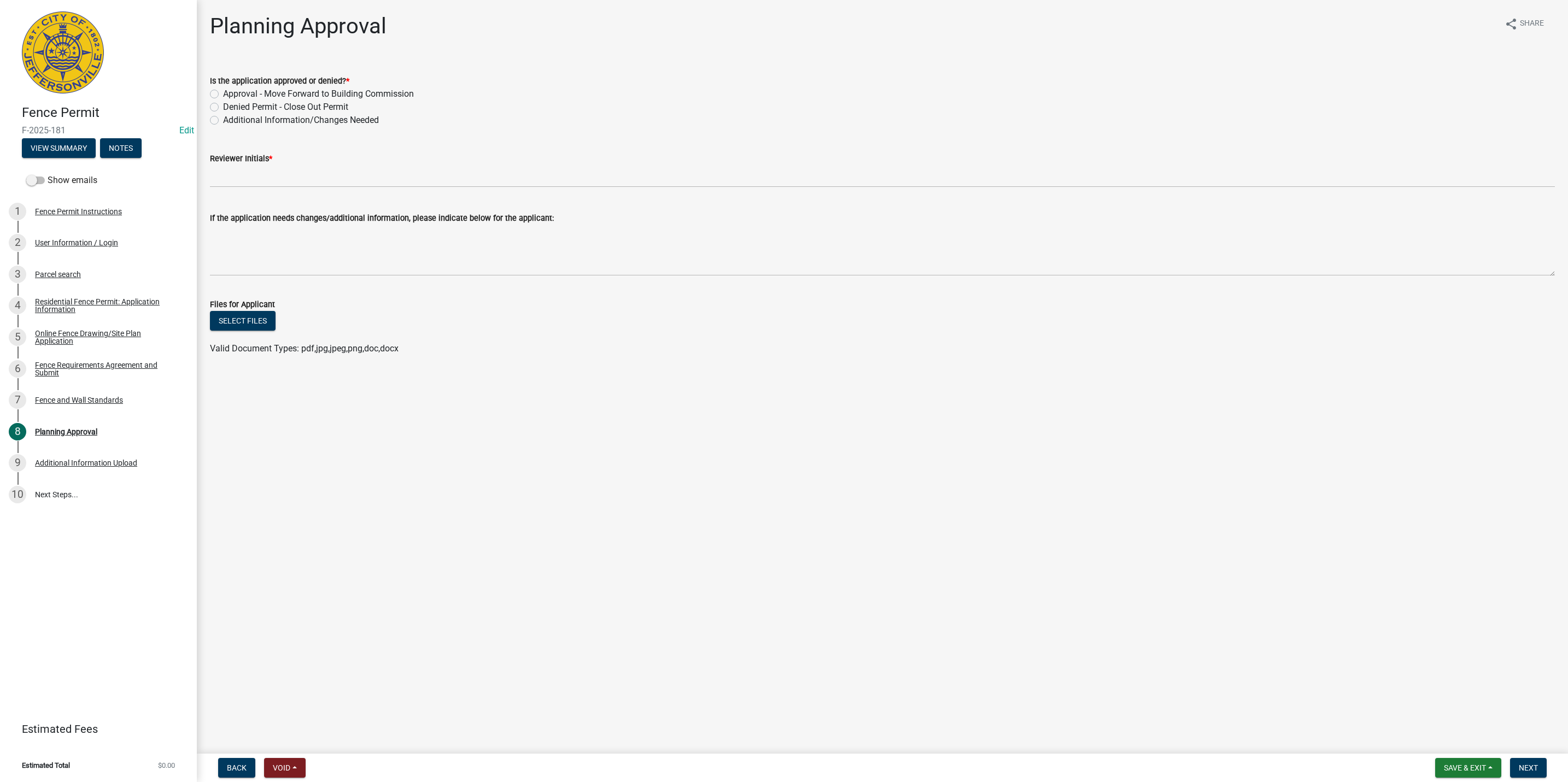
click at [295, 118] on label "Additional Information/Changes Needed" at bounding box center [300, 121] width 156 height 13
click at [230, 118] on input "Additional Information/Changes Needed" at bounding box center [226, 118] width 7 height 7
radio input "true"
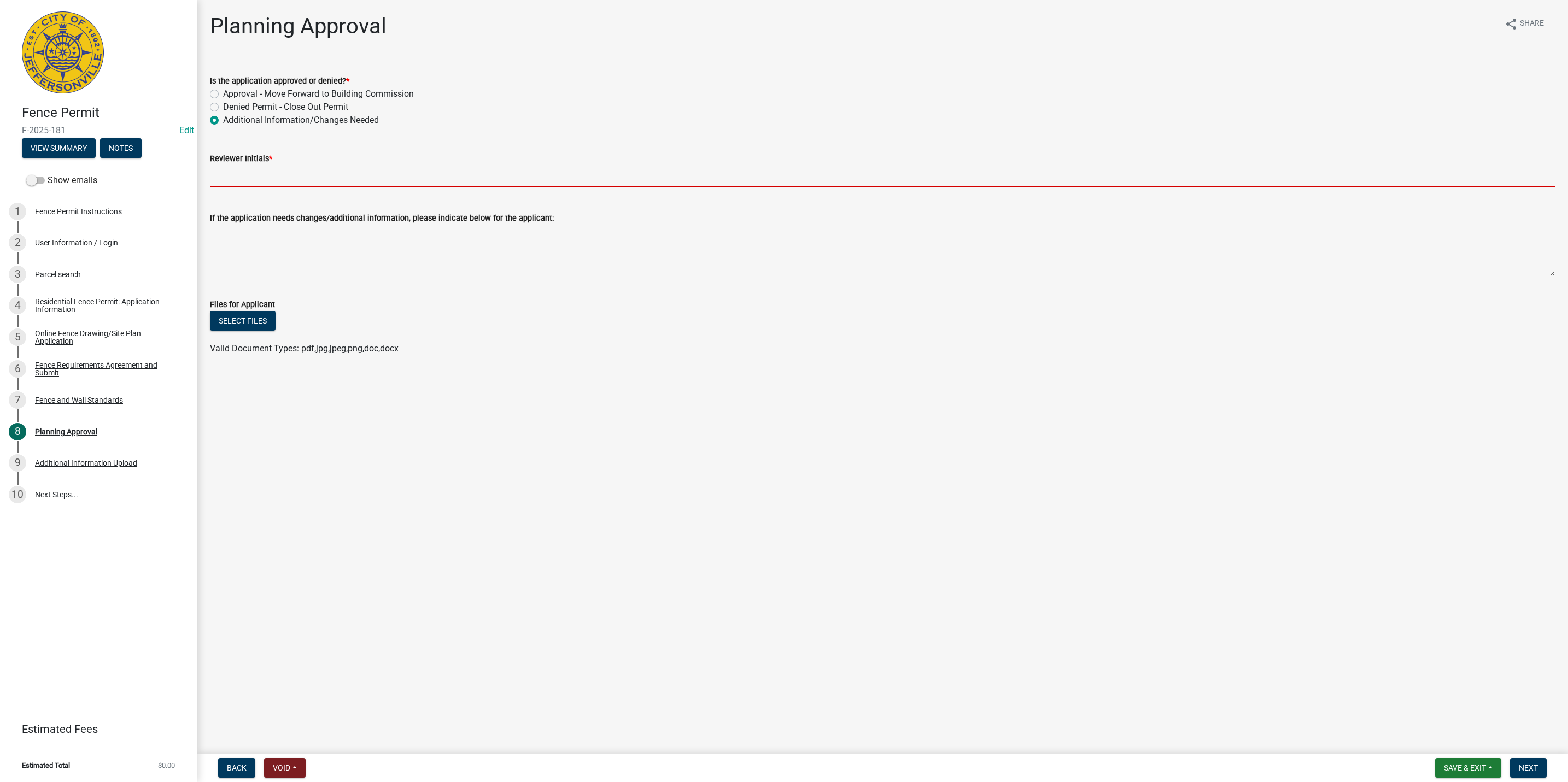
click at [256, 179] on input "Reviewer Initials *" at bounding box center [882, 177] width 1345 height 22
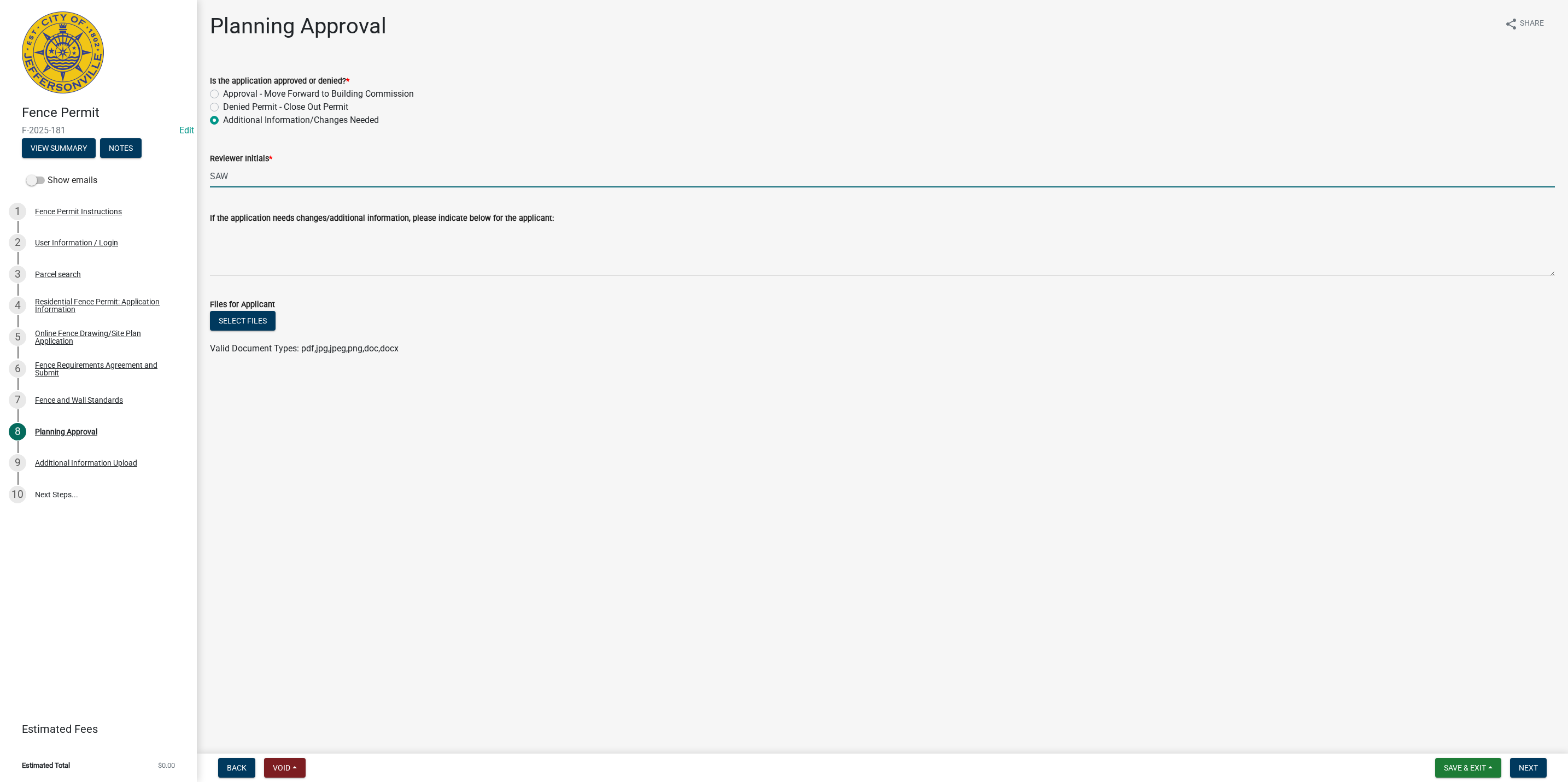
type input "SAW"
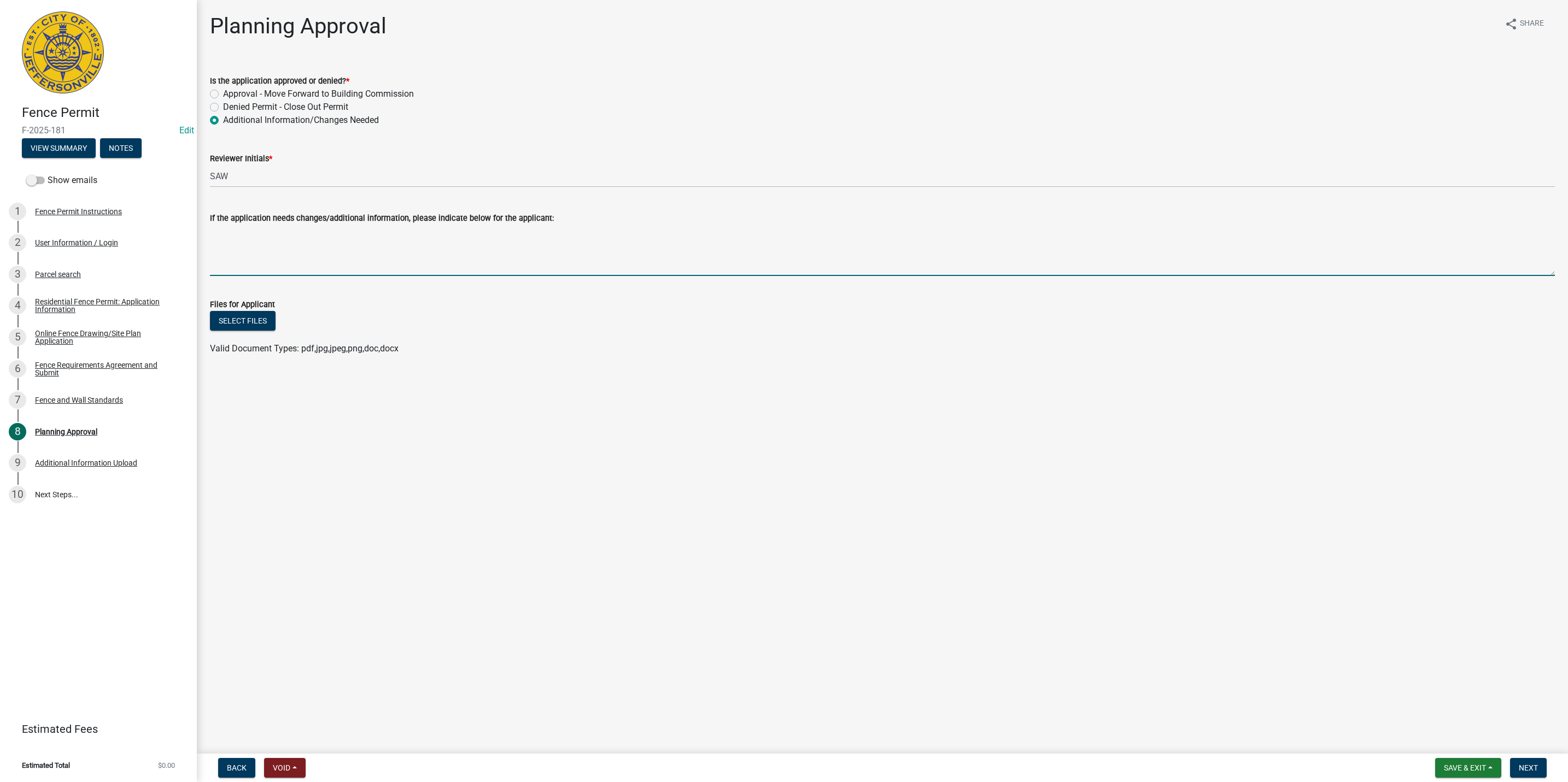
click at [272, 249] on textarea "If the application needs changes/additional information, please indicate below …" at bounding box center [882, 250] width 1345 height 51
paste textarea "Please provide an updated Oak Park Approval letter. This is the template they h…"
drag, startPoint x: 440, startPoint y: 235, endPoint x: 461, endPoint y: 232, distance: 21.2
click at [440, 235] on textarea "Please provide an updated Oak Park Approval letter. This is the template they h…" at bounding box center [882, 250] width 1345 height 51
drag, startPoint x: 451, startPoint y: 232, endPoint x: 414, endPoint y: 223, distance: 38.1
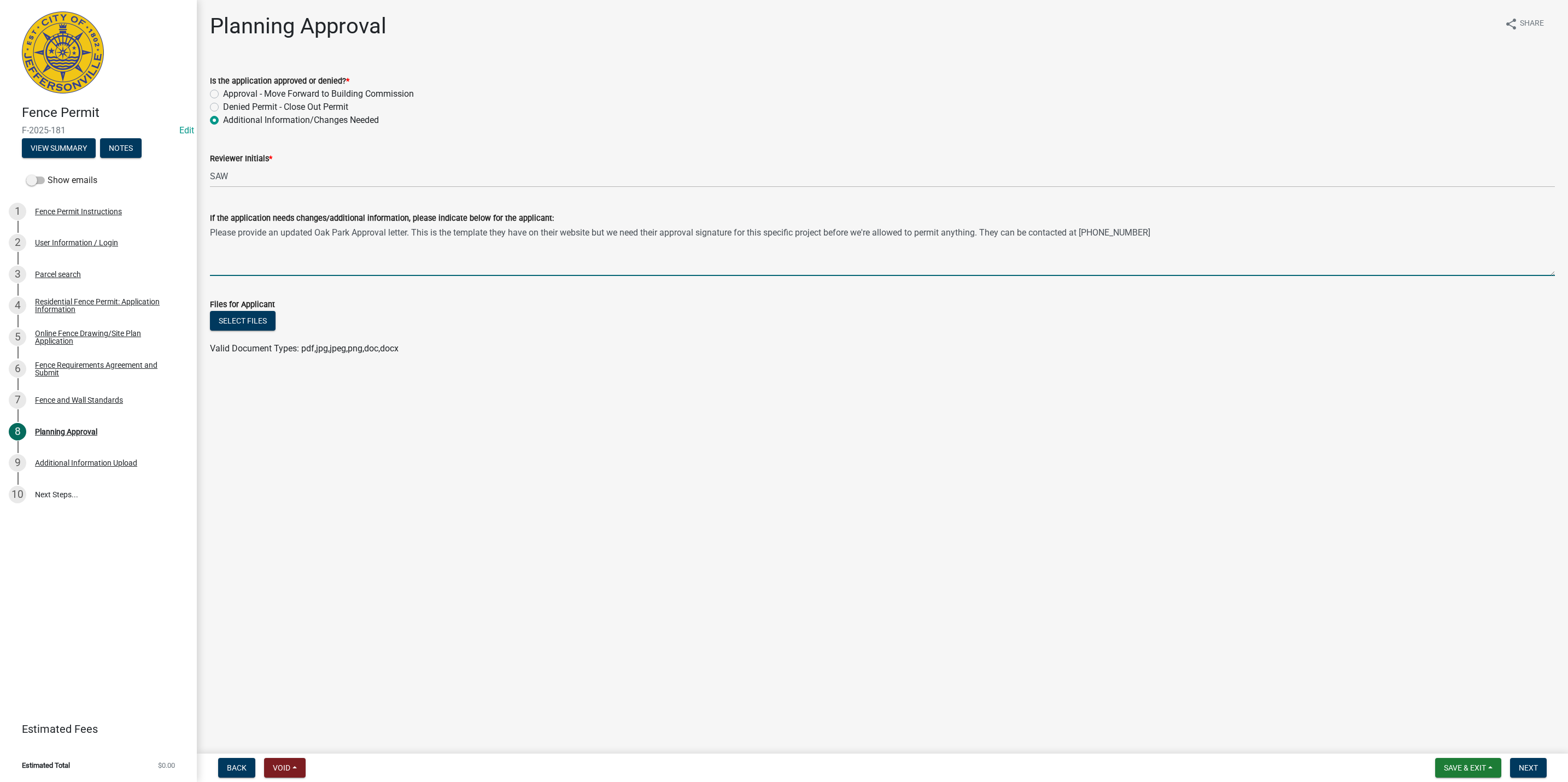
click at [414, 223] on form "If the application needs changes/additional information, please indicate below …" at bounding box center [882, 244] width 1345 height 65
click at [845, 235] on textarea "Please provide an updated Oak Park Approval letter. The further information you…" at bounding box center [882, 250] width 1345 height 51
click at [841, 231] on textarea "Please provide an updated Oak Park Approval letter. The further information you…" at bounding box center [882, 250] width 1345 height 51
drag, startPoint x: 841, startPoint y: 236, endPoint x: 810, endPoint y: 233, distance: 31.1
click at [810, 233] on textarea "Please provide an updated Oak Park Approval letter. The further information you…" at bounding box center [882, 250] width 1345 height 51
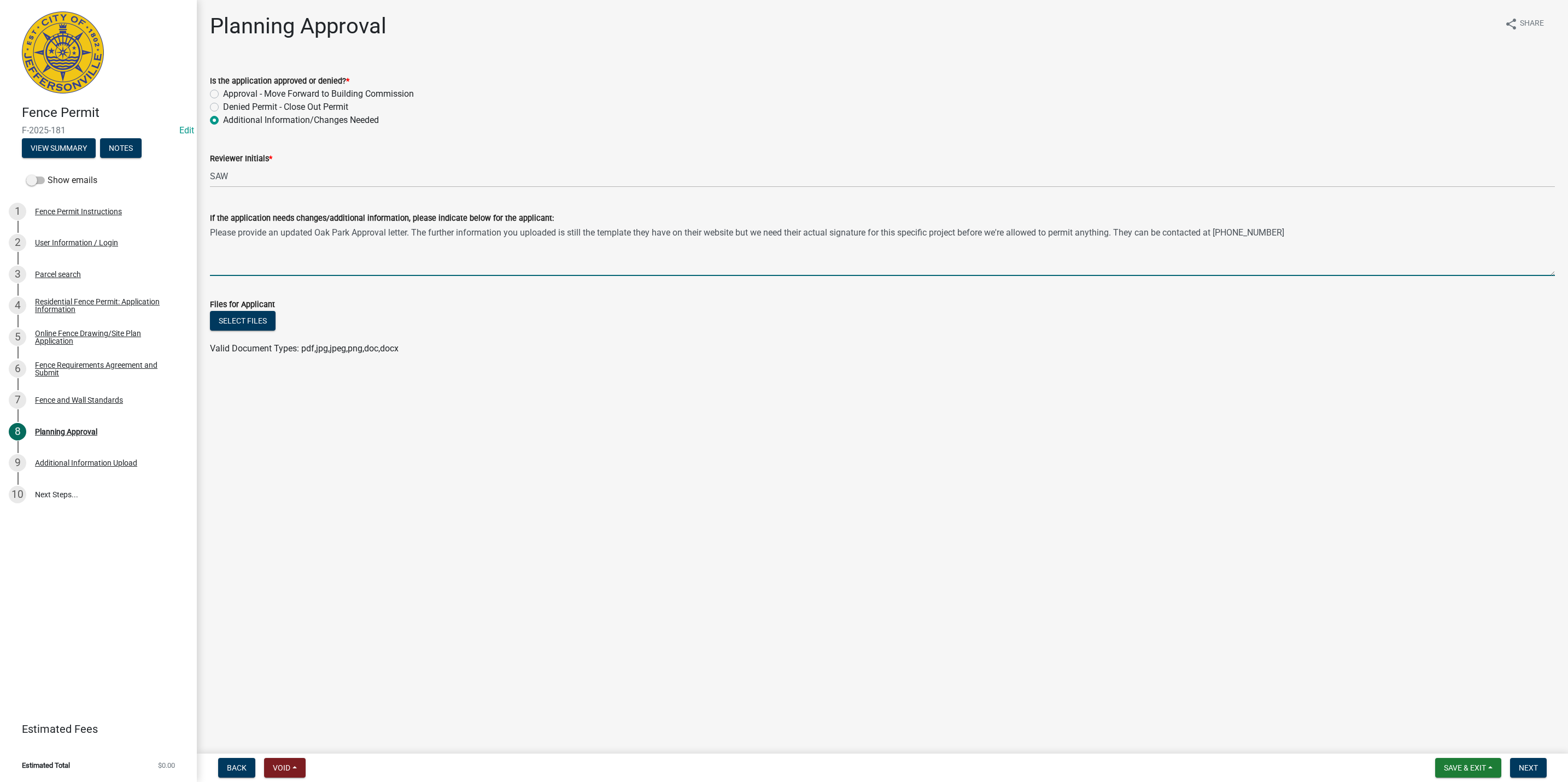
click at [866, 227] on textarea "Please provide an updated Oak Park Approval letter. The further information you…" at bounding box center [882, 250] width 1345 height 51
click at [868, 236] on textarea "Please provide an updated Oak Park Approval letter. The further information you…" at bounding box center [882, 250] width 1345 height 51
click at [873, 232] on textarea "Please provide an updated Oak Park Approval letter. The further information you…" at bounding box center [882, 250] width 1345 height 51
type textarea "Please provide an updated Oak Park Approval letter. The further information you…"
click at [1527, 761] on button "Next" at bounding box center [1528, 768] width 36 height 19
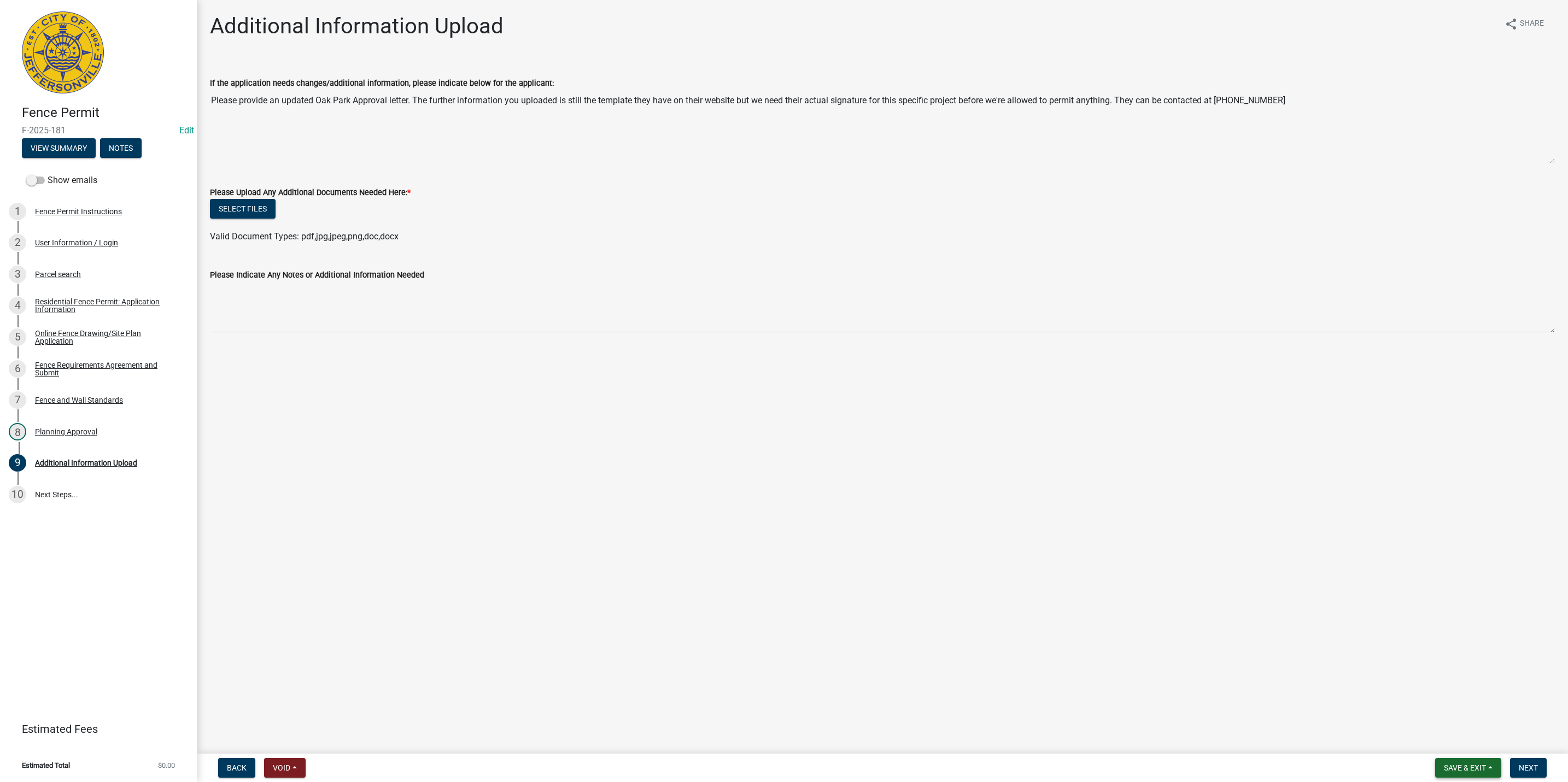
click at [1476, 761] on button "Save & Exit" at bounding box center [1467, 768] width 66 height 19
click at [1461, 745] on button "Save & Exit" at bounding box center [1457, 740] width 87 height 26
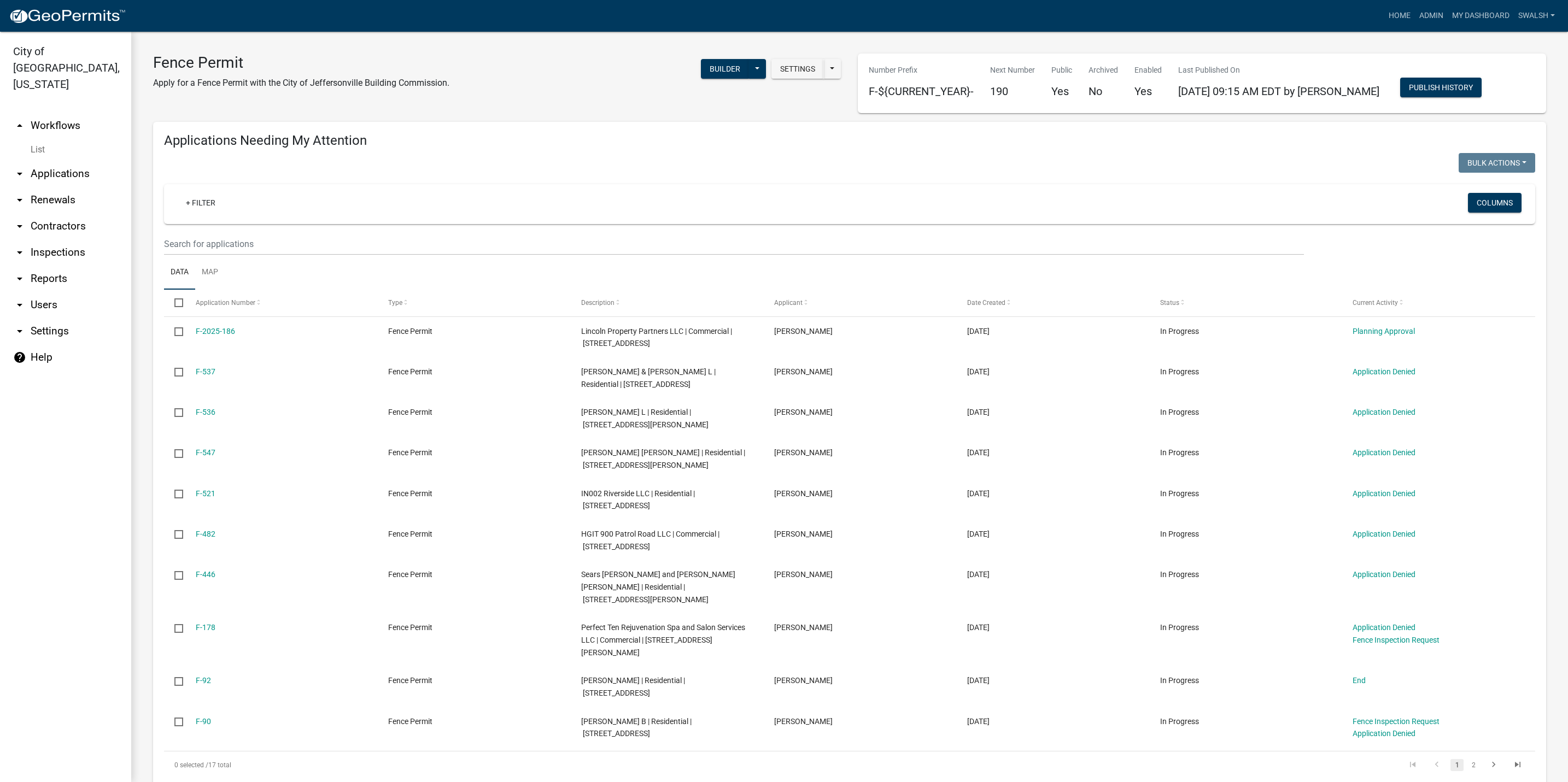
click at [66, 112] on link "arrow_drop_up Workflows" at bounding box center [66, 125] width 131 height 26
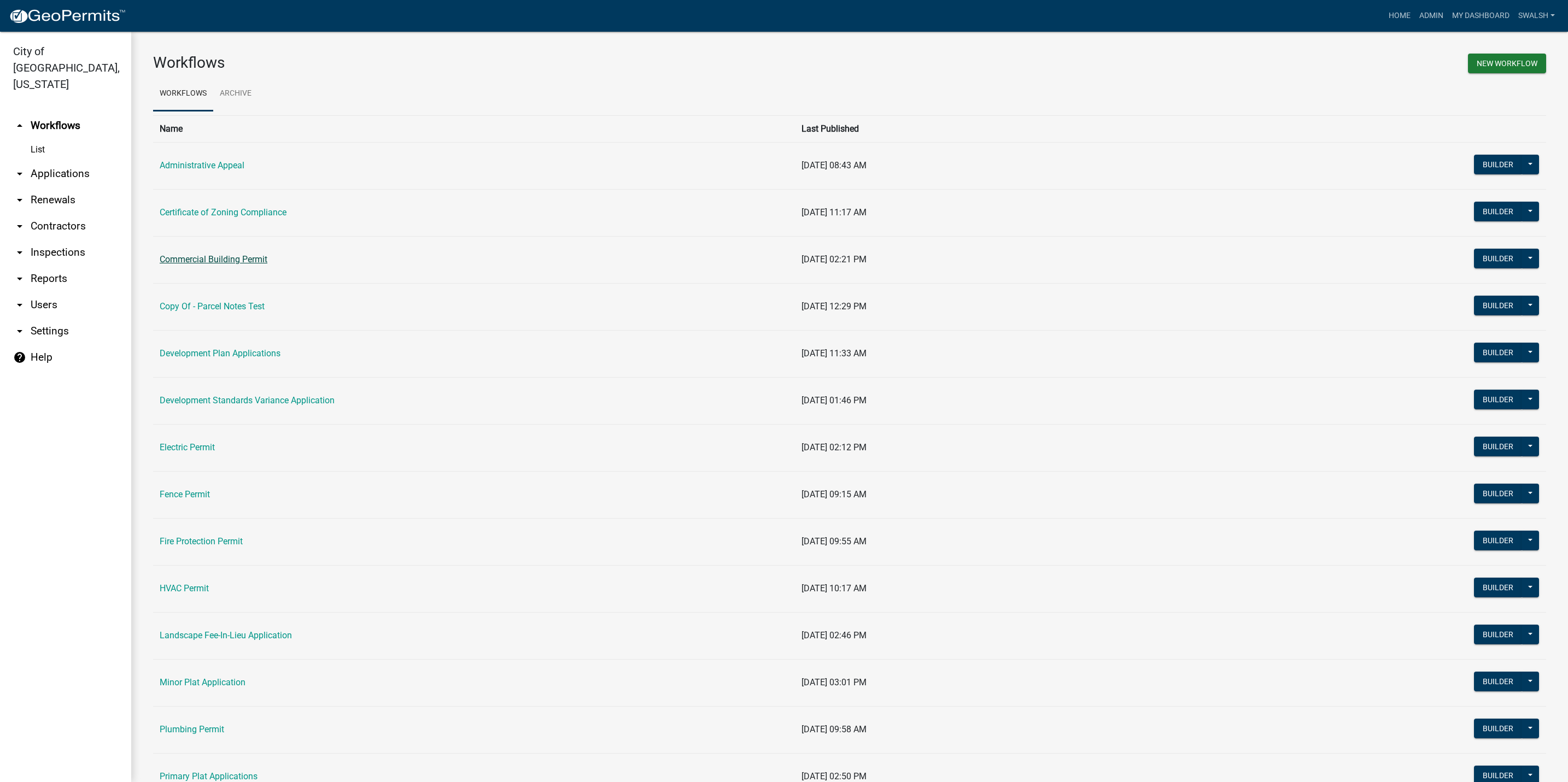
click at [235, 264] on link "Commercial Building Permit" at bounding box center [213, 259] width 108 height 10
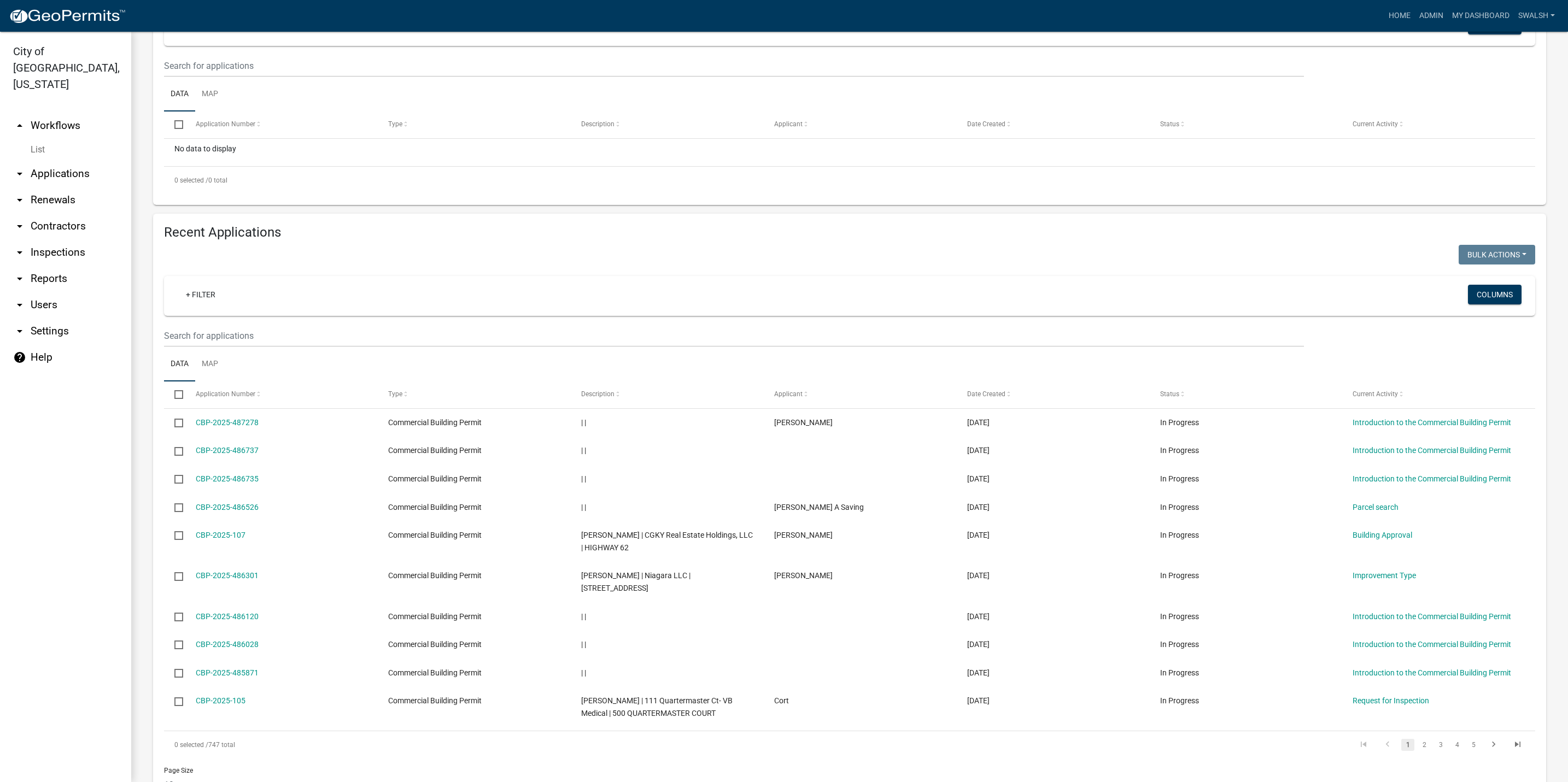
scroll to position [246, 0]
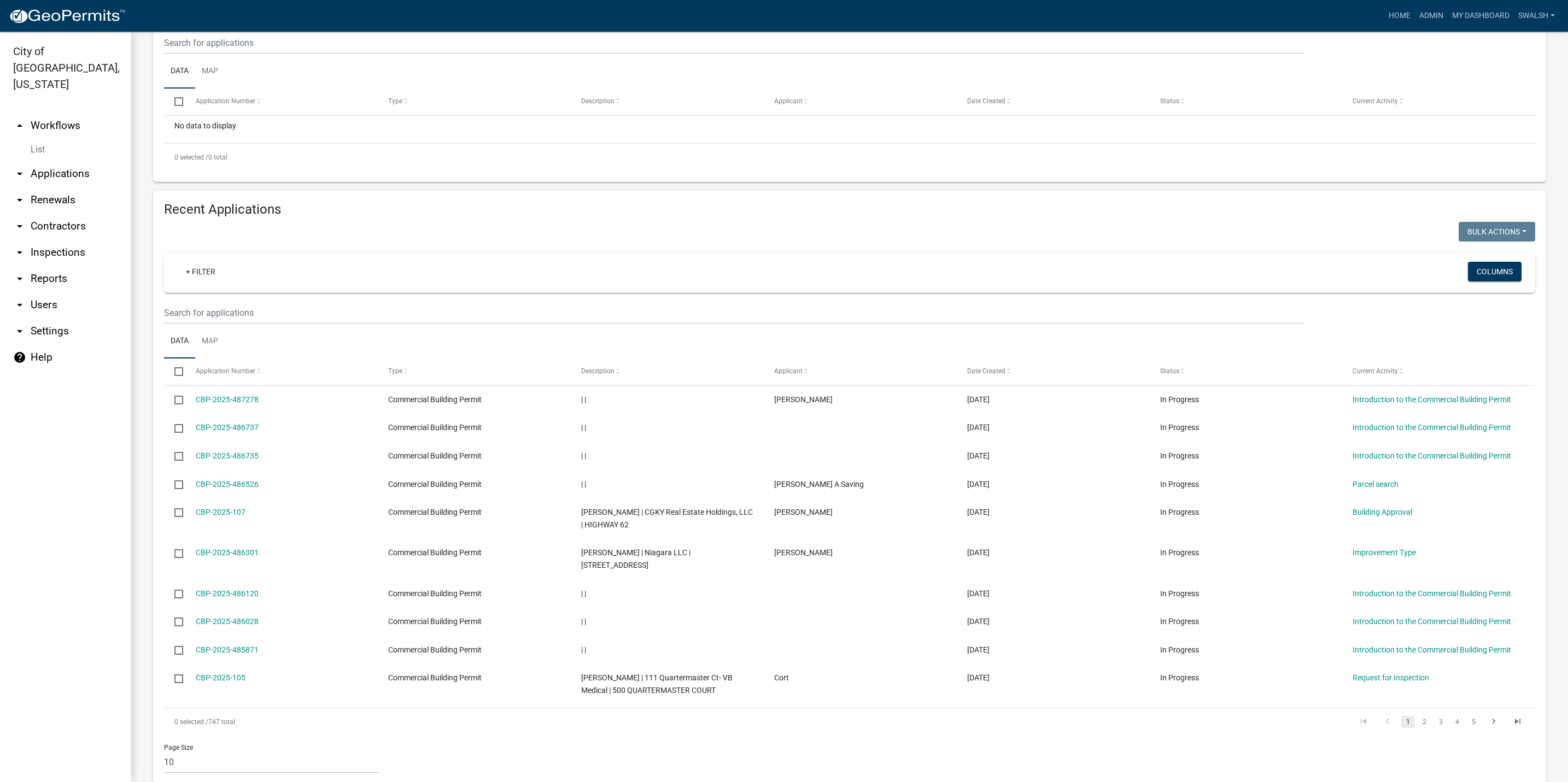
click at [73, 112] on link "arrow_drop_up Workflows" at bounding box center [66, 125] width 131 height 26
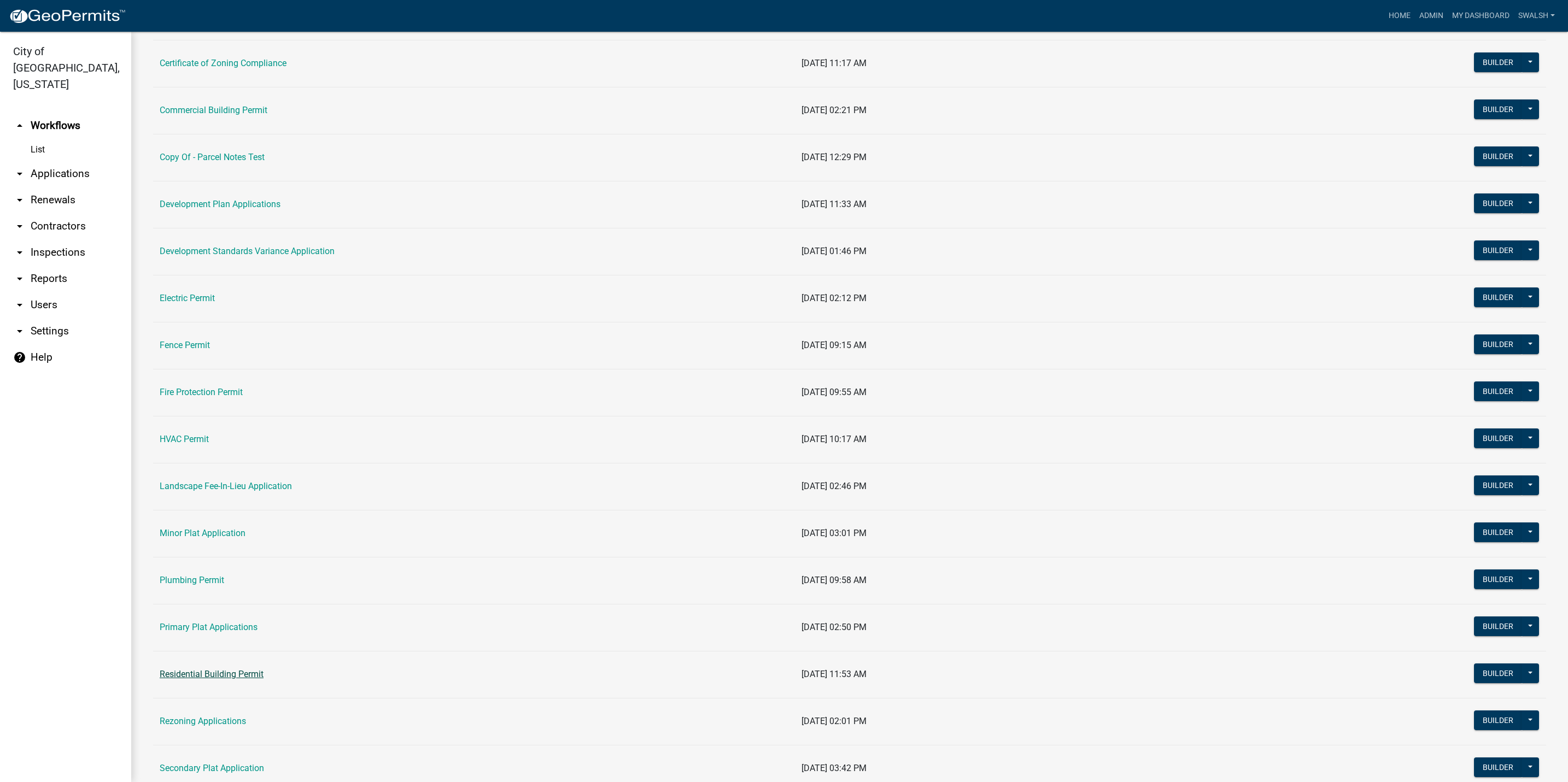
scroll to position [164, 0]
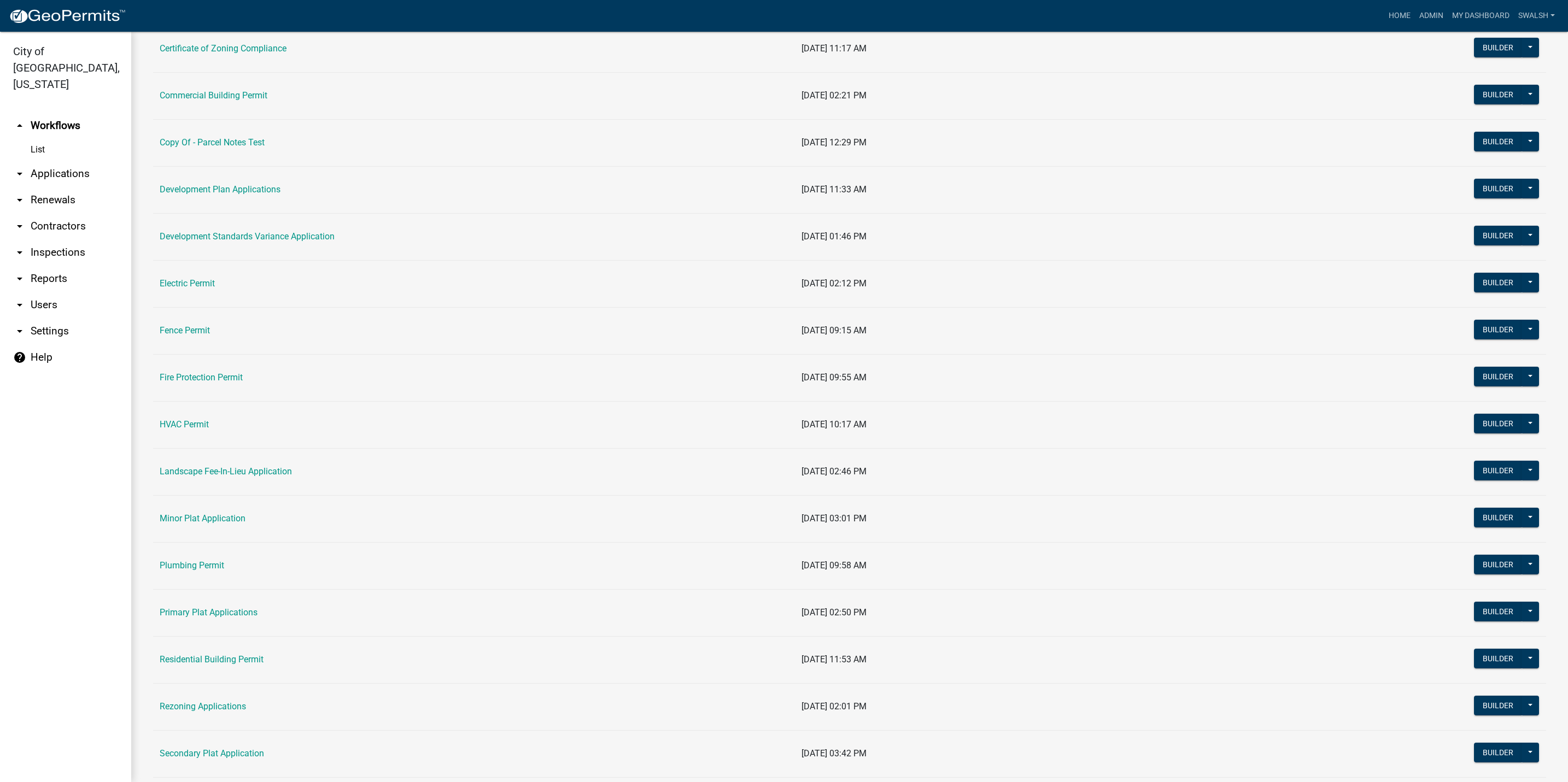
click at [212, 646] on td "Residential Building Permit" at bounding box center [474, 659] width 642 height 47
drag, startPoint x: 212, startPoint y: 652, endPoint x: 207, endPoint y: 664, distance: 13.0
click at [207, 664] on td "Residential Building Permit" at bounding box center [474, 659] width 642 height 47
click at [207, 664] on link "Residential Building Permit" at bounding box center [211, 659] width 104 height 10
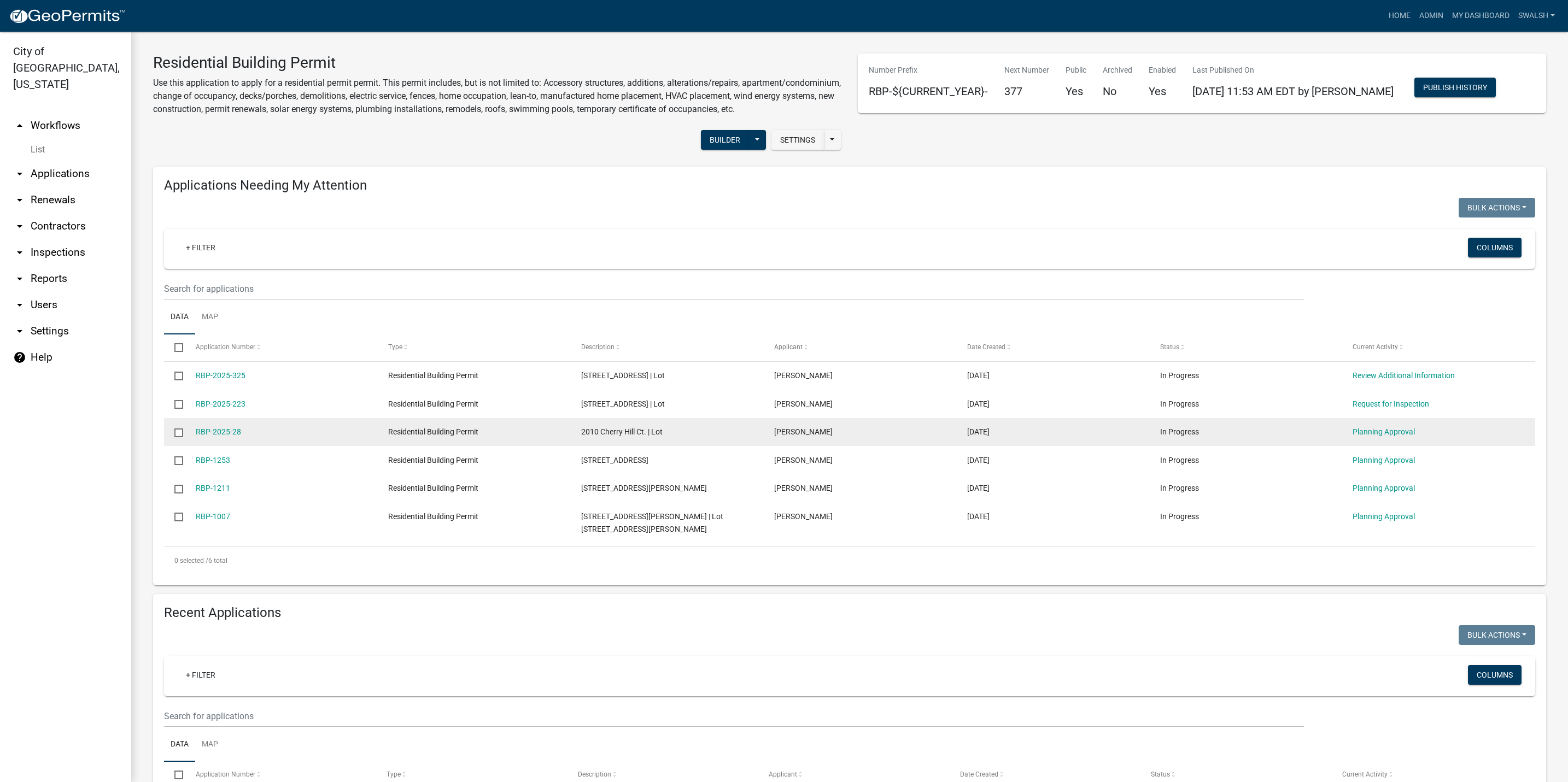
click at [177, 436] on input "checkbox" at bounding box center [178, 432] width 7 height 7
checkbox input "true"
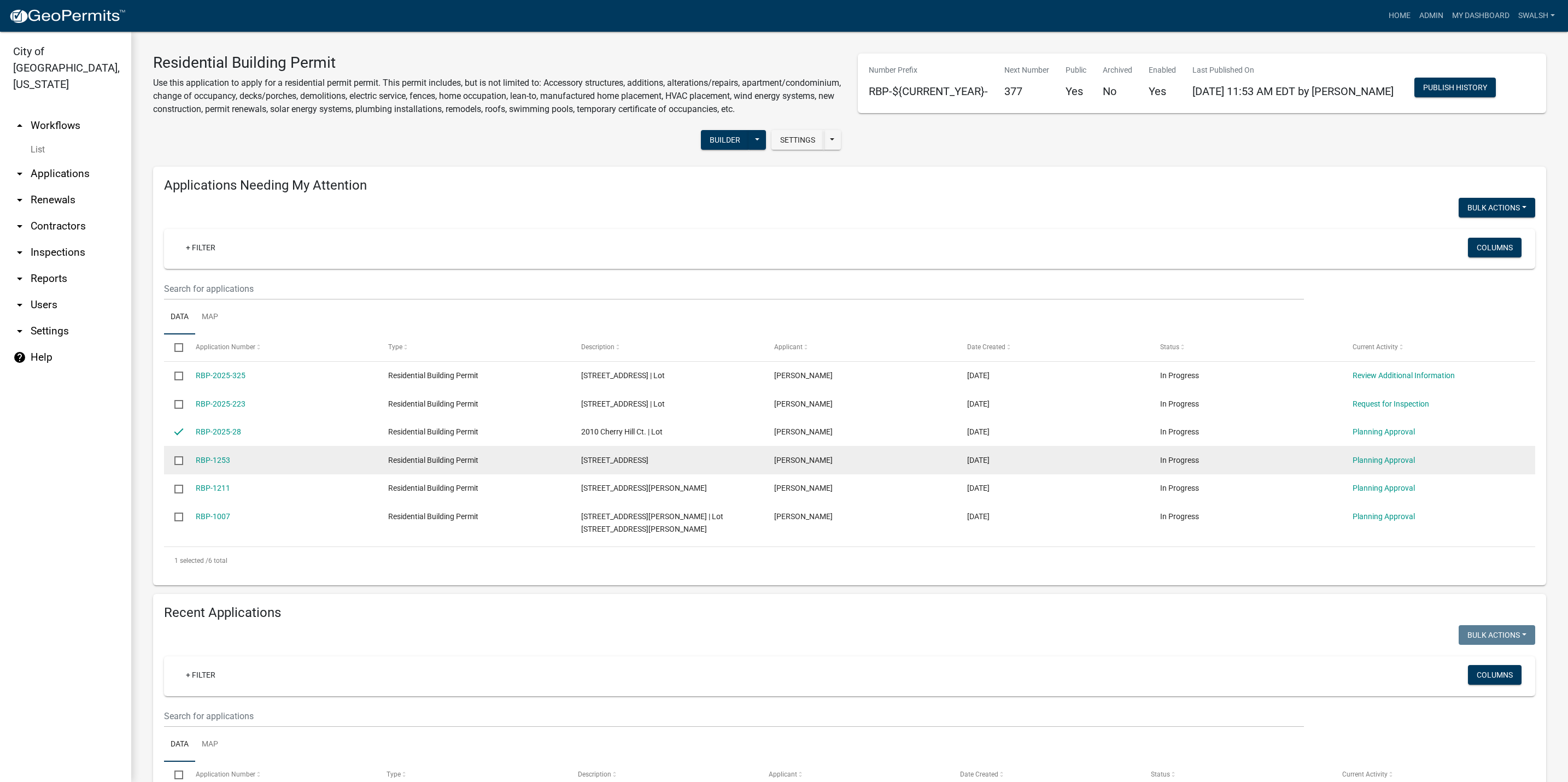
click at [176, 463] on input "checkbox" at bounding box center [178, 460] width 7 height 7
checkbox input "true"
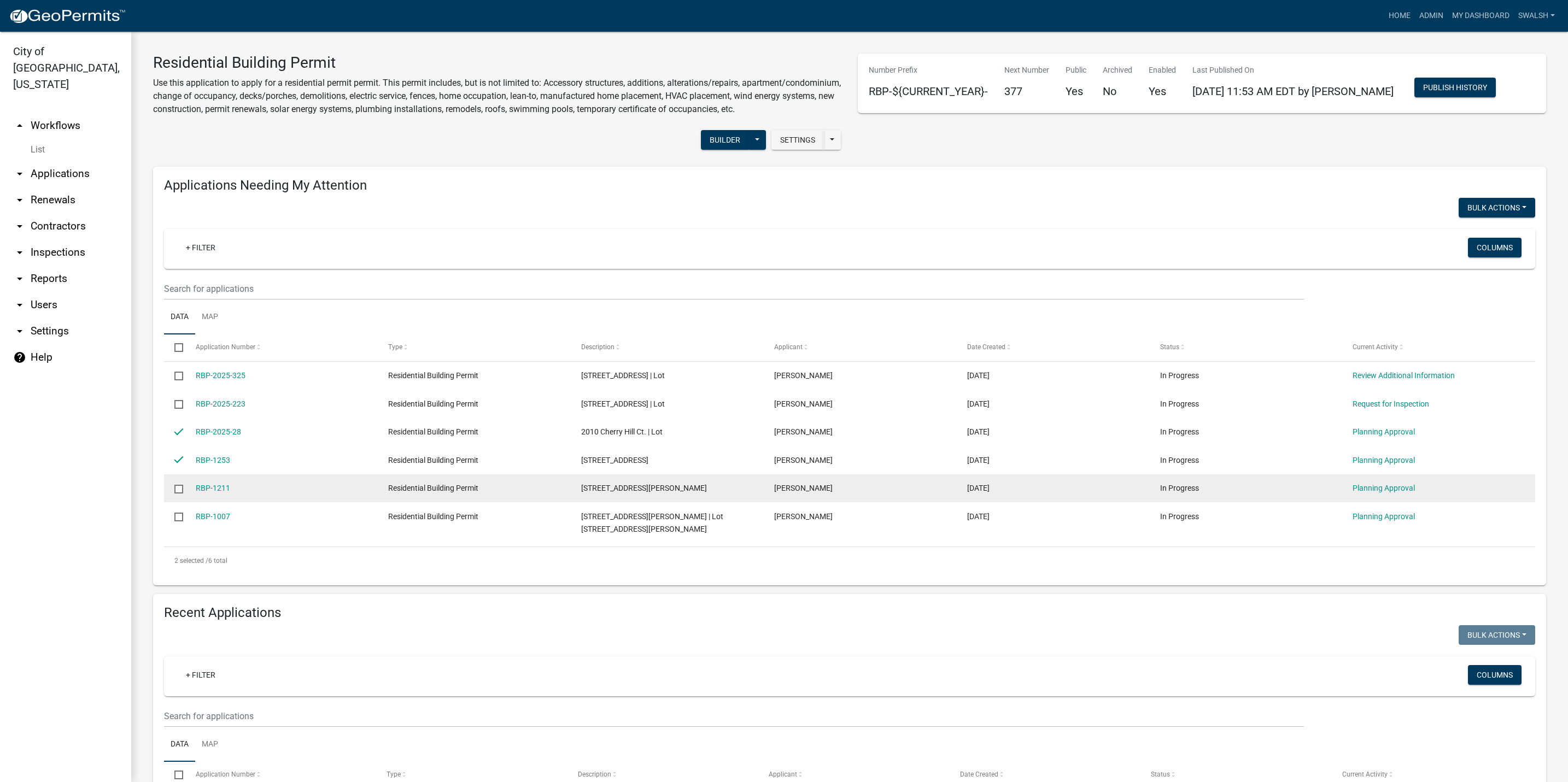
click at [180, 492] on input "checkbox" at bounding box center [178, 489] width 7 height 7
checkbox input "true"
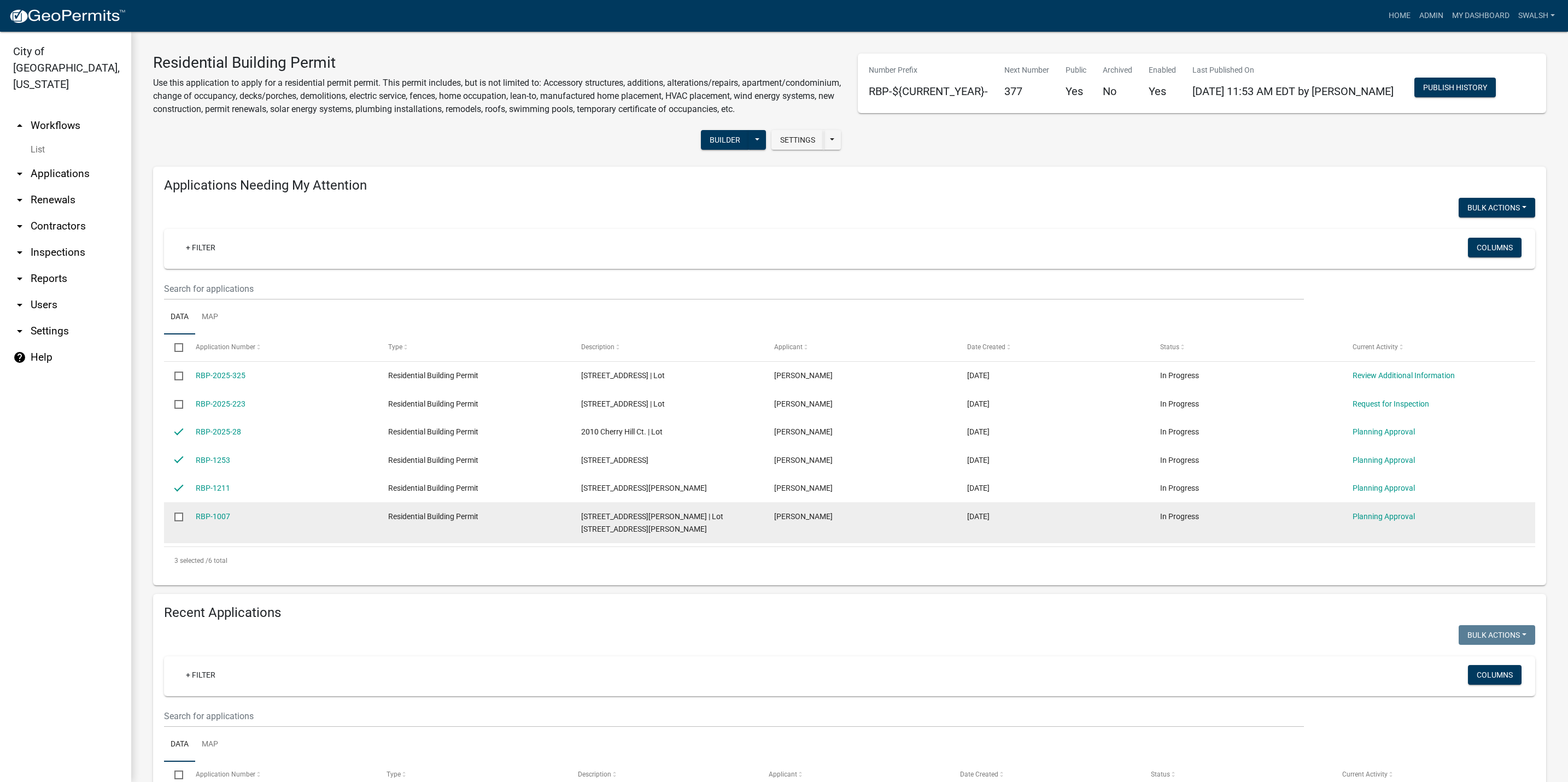
click at [179, 520] on input "checkbox" at bounding box center [178, 516] width 7 height 7
checkbox input "true"
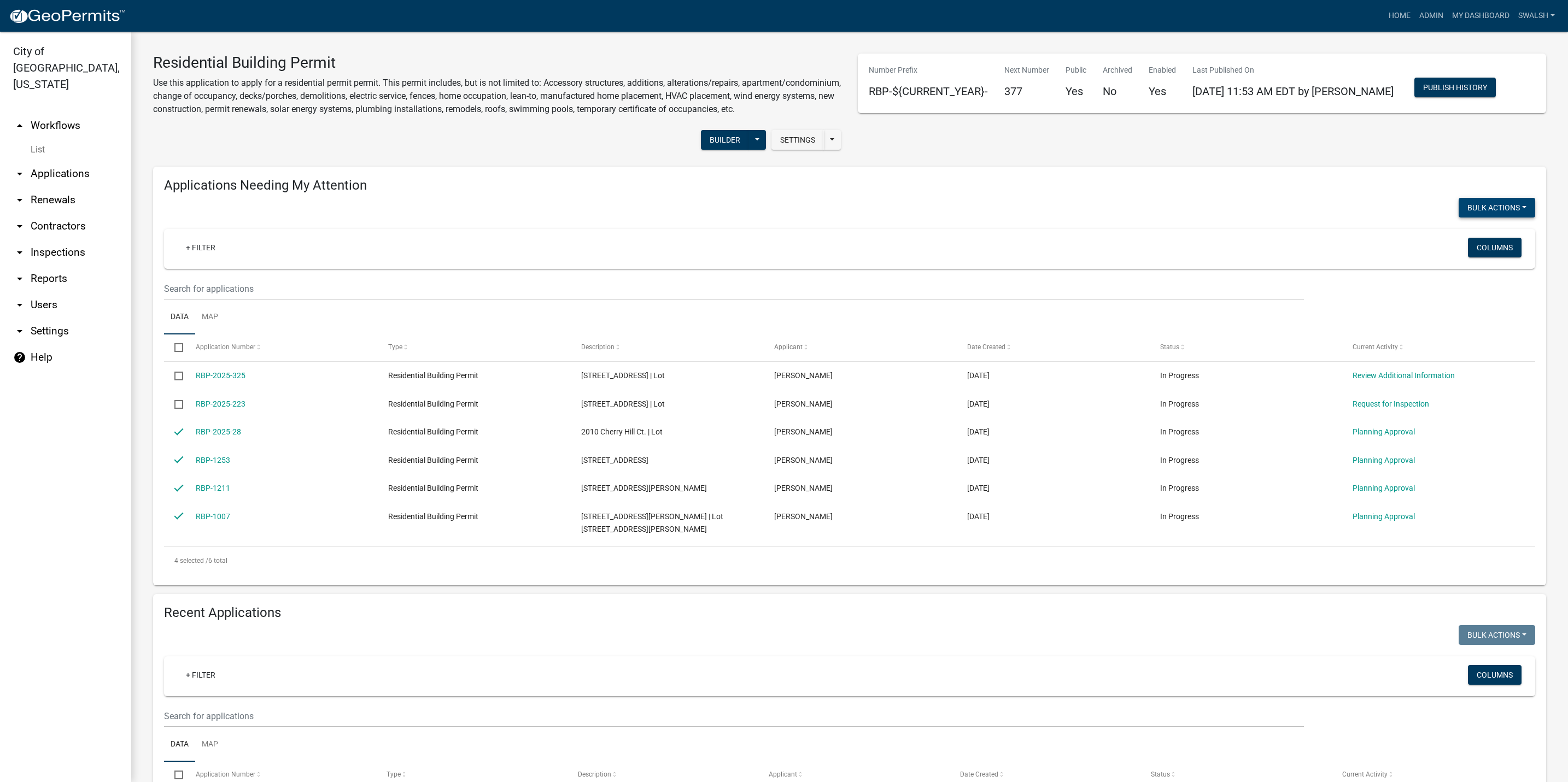
click at [1499, 217] on button "Bulk Actions" at bounding box center [1496, 208] width 77 height 19
click at [1448, 275] on button "Expire" at bounding box center [1491, 261] width 87 height 26
checkbox input "false"
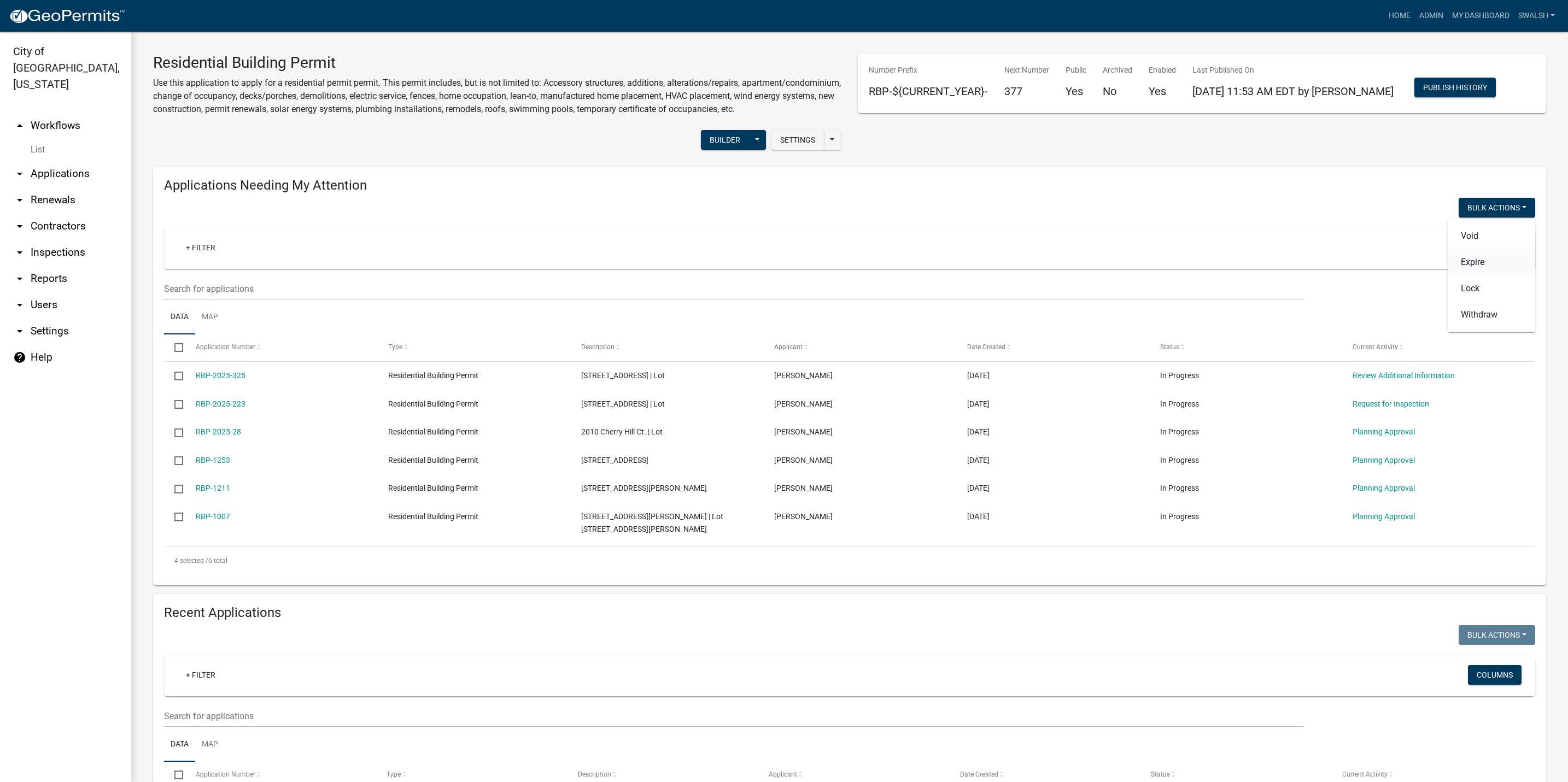
checkbox input "false"
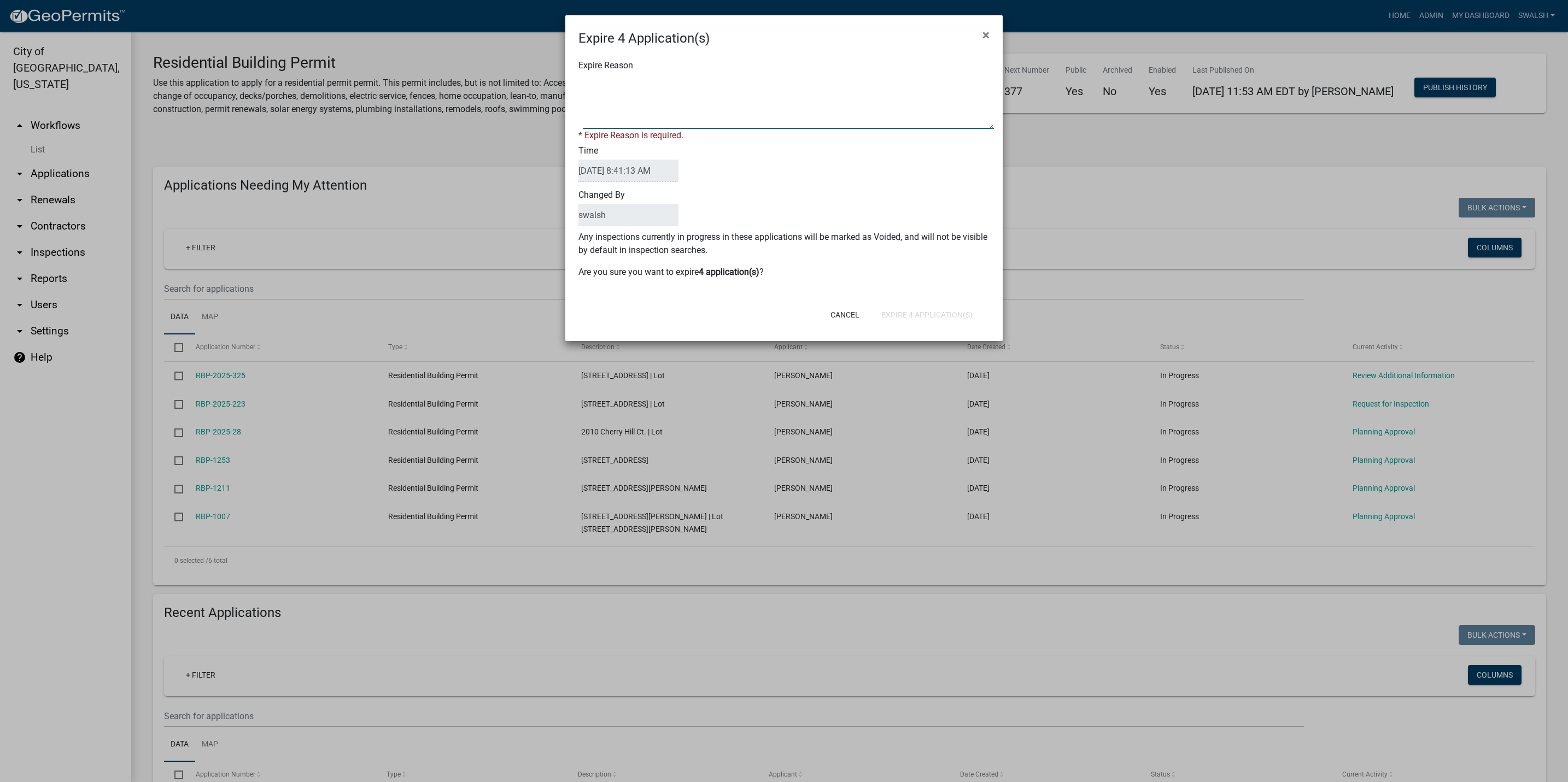
click at [637, 118] on textarea "Expire Reason" at bounding box center [788, 101] width 411 height 54
click at [862, 317] on form "Expire 4 Application(s) × Expire Reason * Expire Reason is required. Time [DATE…" at bounding box center [784, 174] width 437 height 316
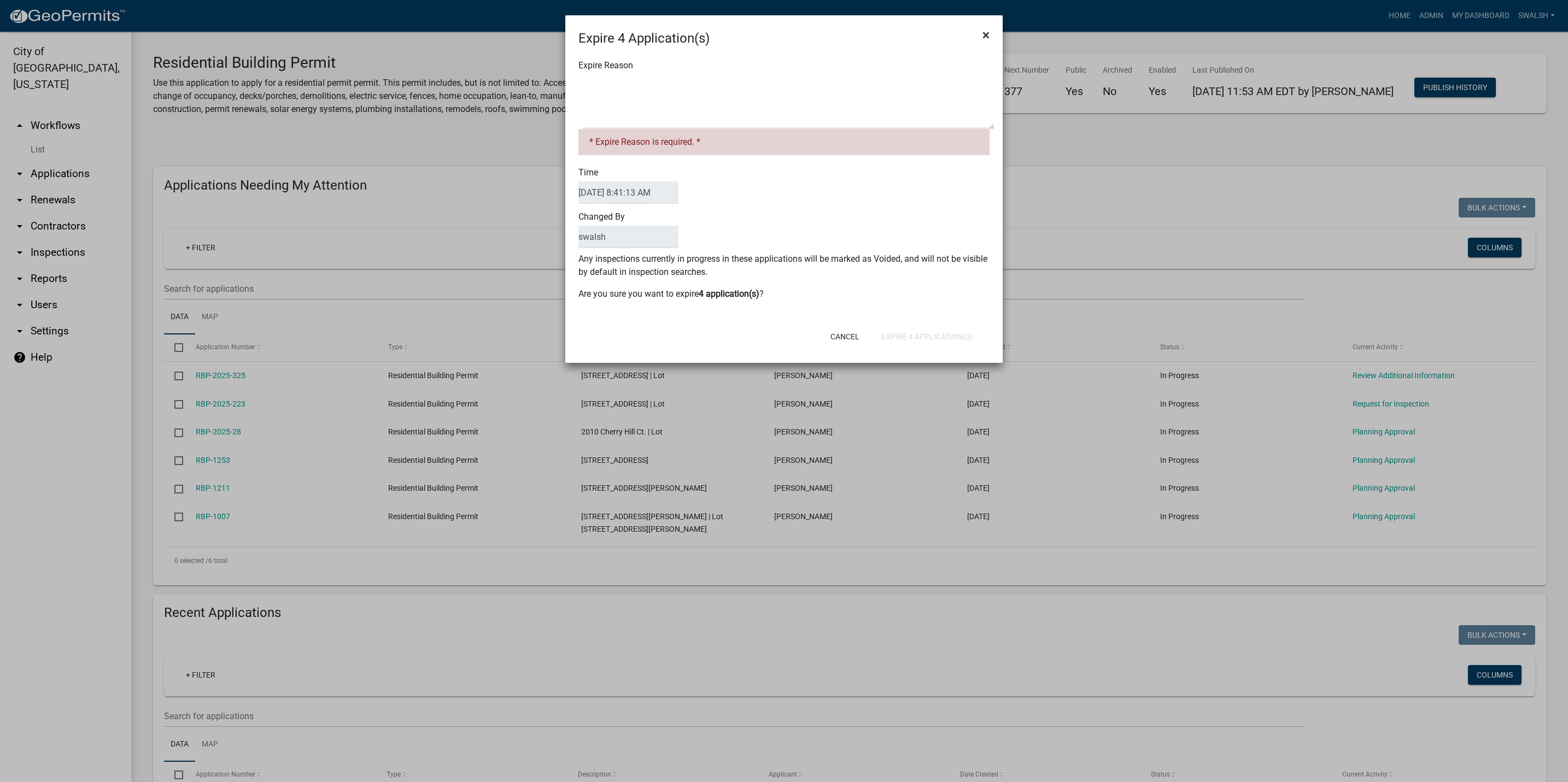
click at [989, 36] on span "×" at bounding box center [986, 35] width 7 height 16
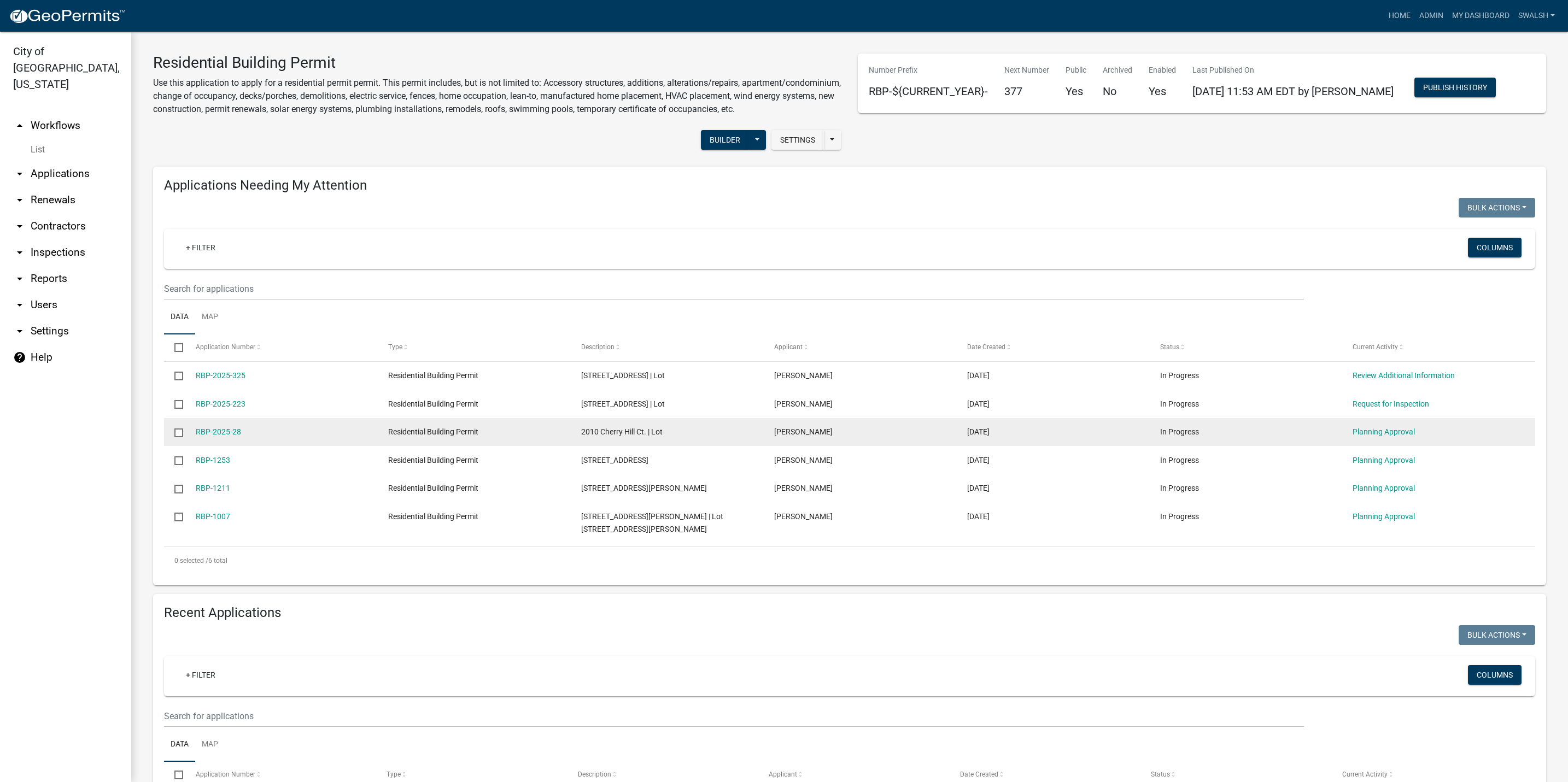
click at [180, 436] on input "checkbox" at bounding box center [178, 432] width 7 height 7
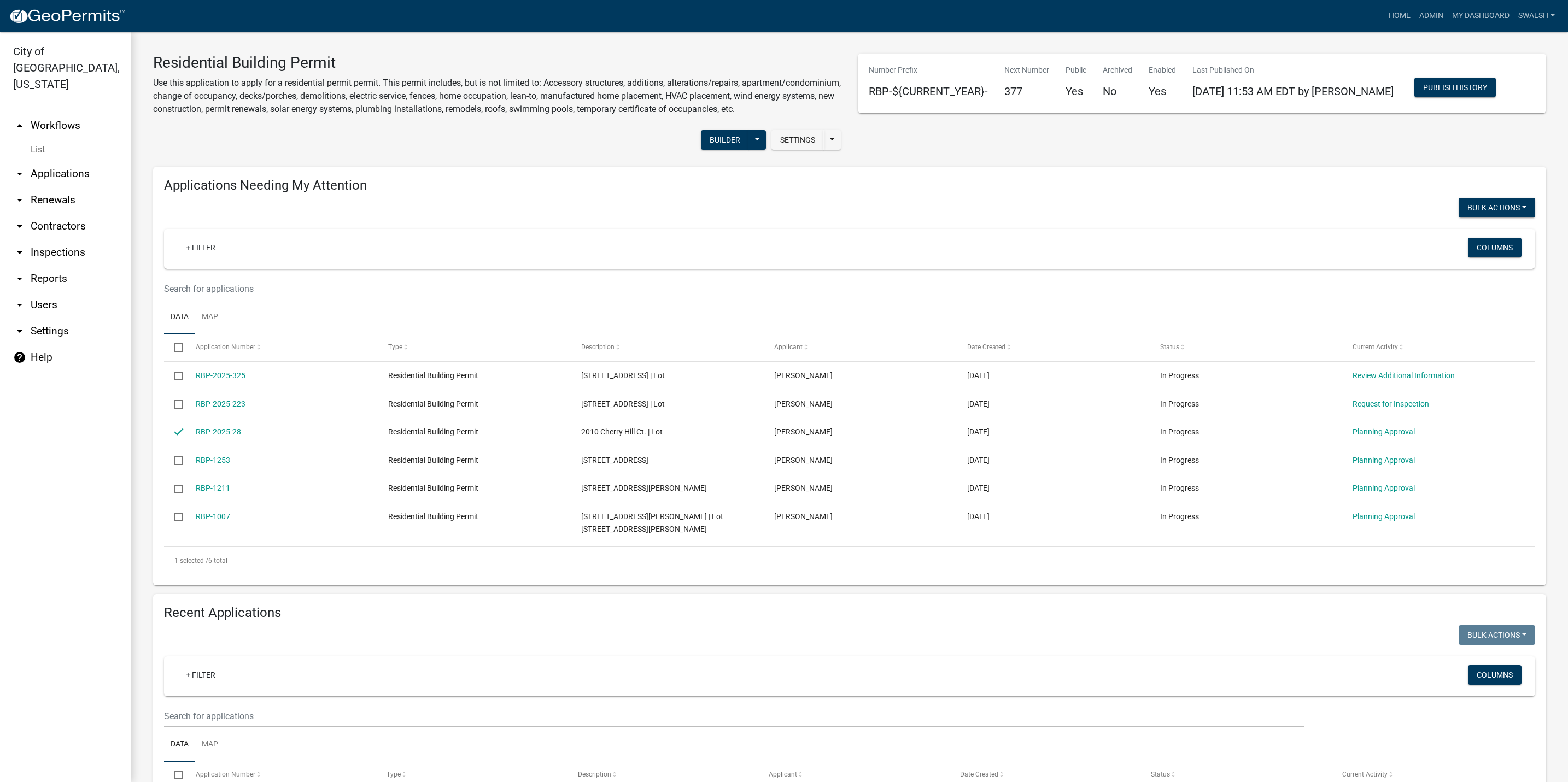
click at [1502, 210] on div "Applications Needing My Attention Bulk Actions Void Expire Lock Withdraw + Filt…" at bounding box center [849, 376] width 1393 height 419
click at [1502, 217] on button "Bulk Actions" at bounding box center [1496, 208] width 77 height 19
click at [1465, 249] on button "Void" at bounding box center [1491, 235] width 87 height 26
checkbox input "false"
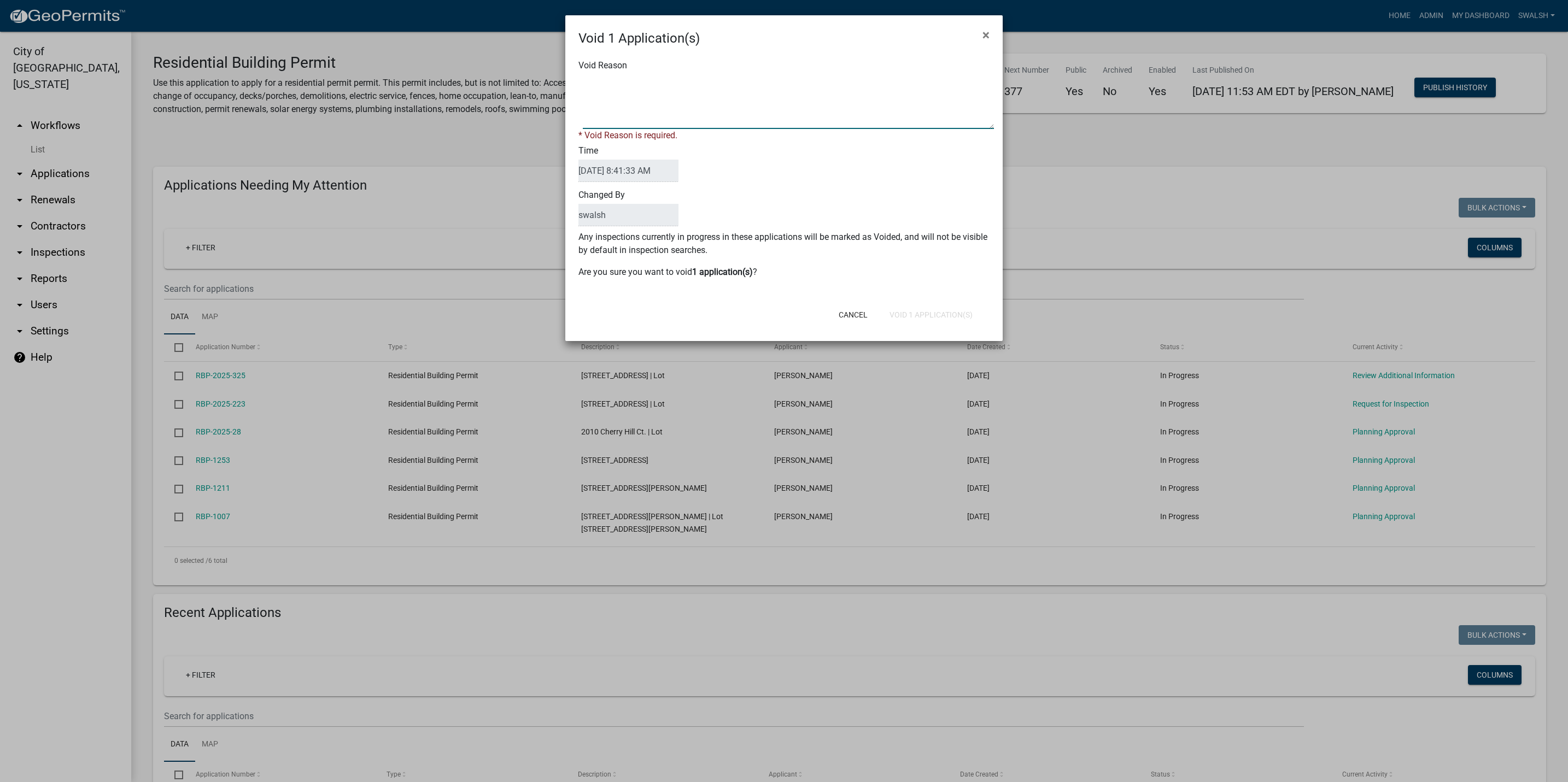
click at [604, 122] on textarea "Void Reason" at bounding box center [788, 101] width 411 height 54
drag, startPoint x: 613, startPoint y: 80, endPoint x: 556, endPoint y: 74, distance: 57.3
click at [556, 74] on ngb-modal-window "Void 1 Application(s) × Void Reason * Void Reason is required. Time [DATE] 8:41…" at bounding box center [784, 391] width 1568 height 782
click at [857, 83] on textarea "Void Reason" at bounding box center [788, 101] width 411 height 54
type textarea "Revised residential building permit was already submitted and approved."
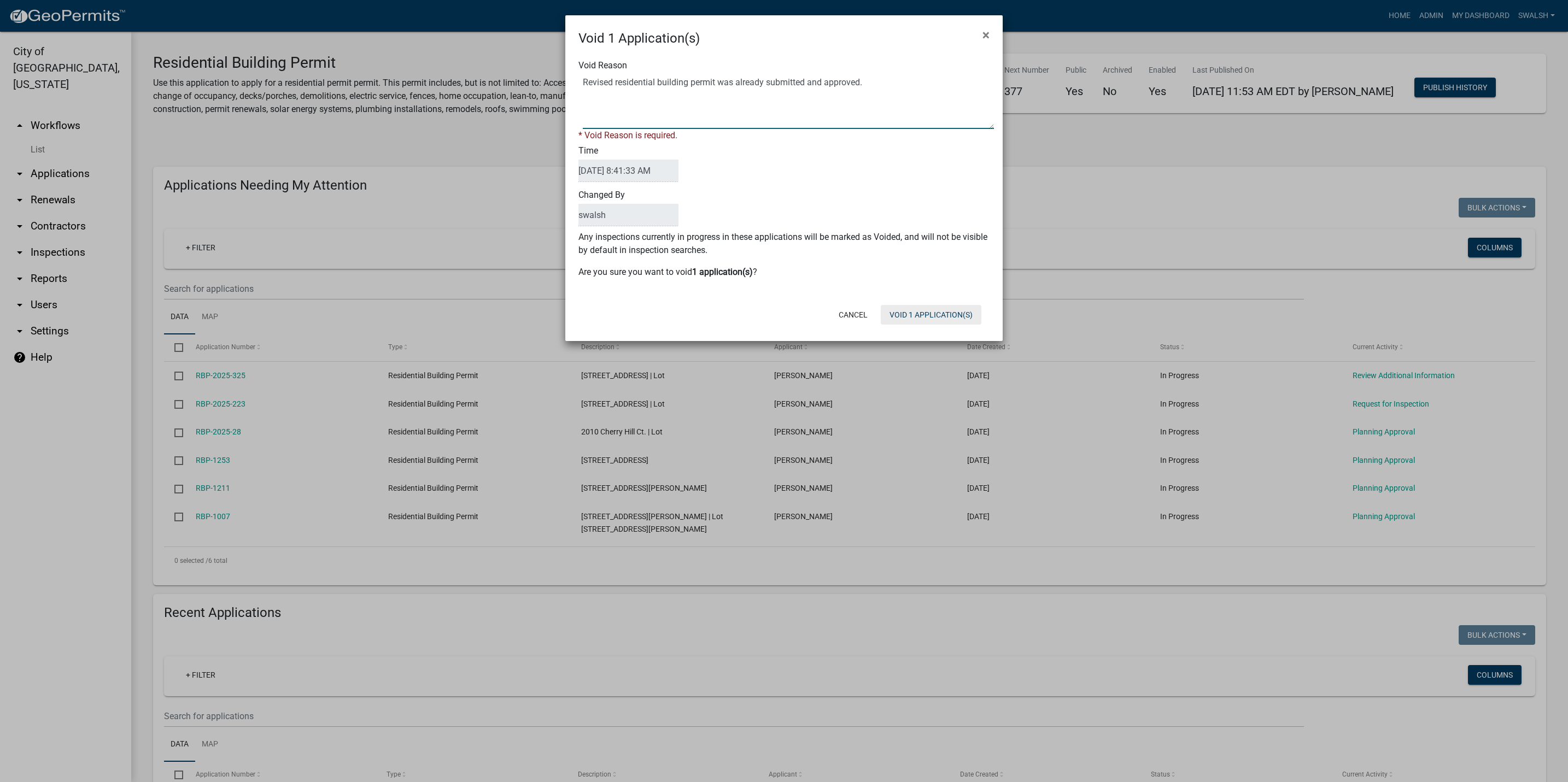
click at [937, 311] on button "Void 1 Application(s)" at bounding box center [930, 314] width 101 height 19
